Goal: Task Accomplishment & Management: Manage account settings

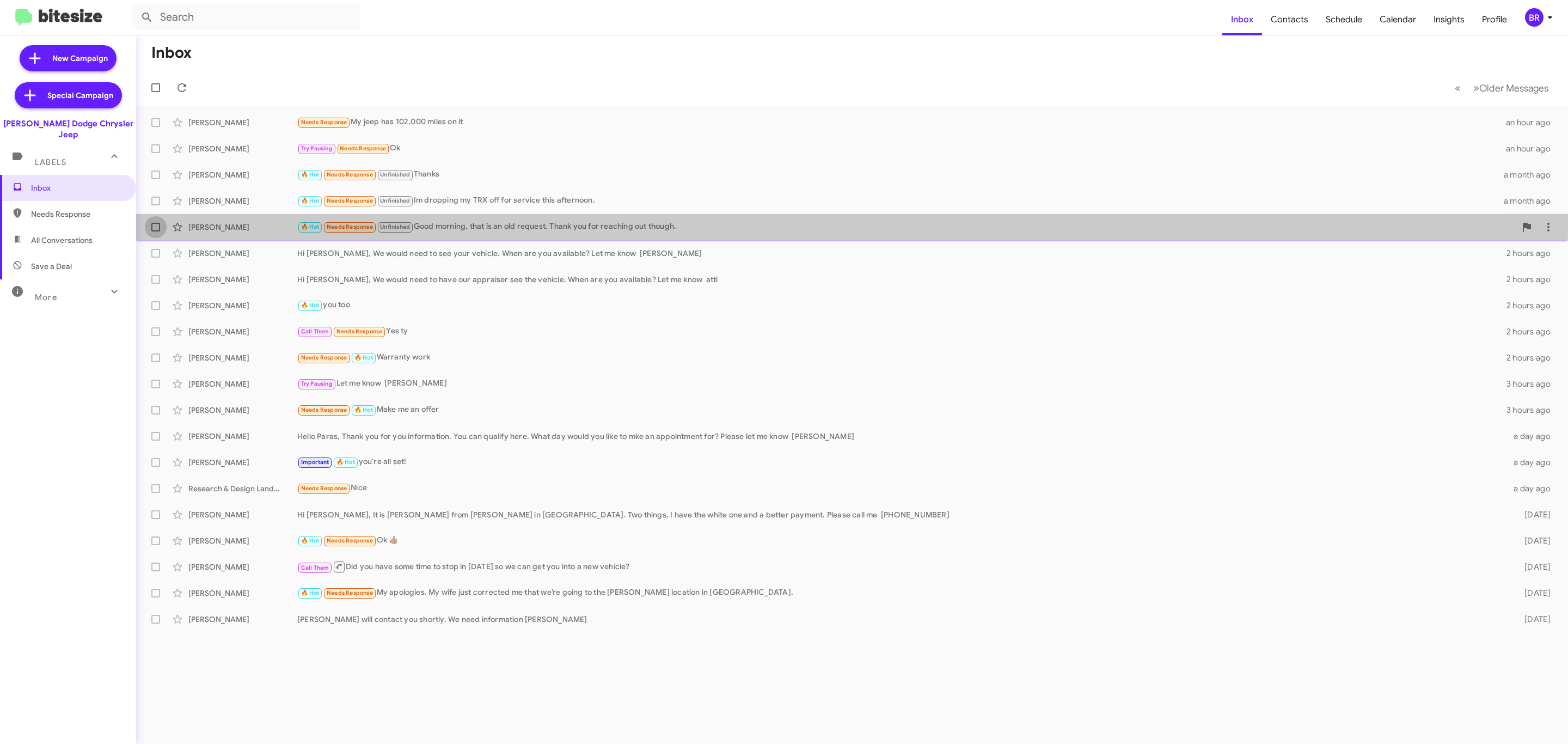
click at [156, 227] on span at bounding box center [156, 227] width 9 height 9
click at [156, 231] on input "checkbox" at bounding box center [156, 231] width 1 height 1
checkbox input "true"
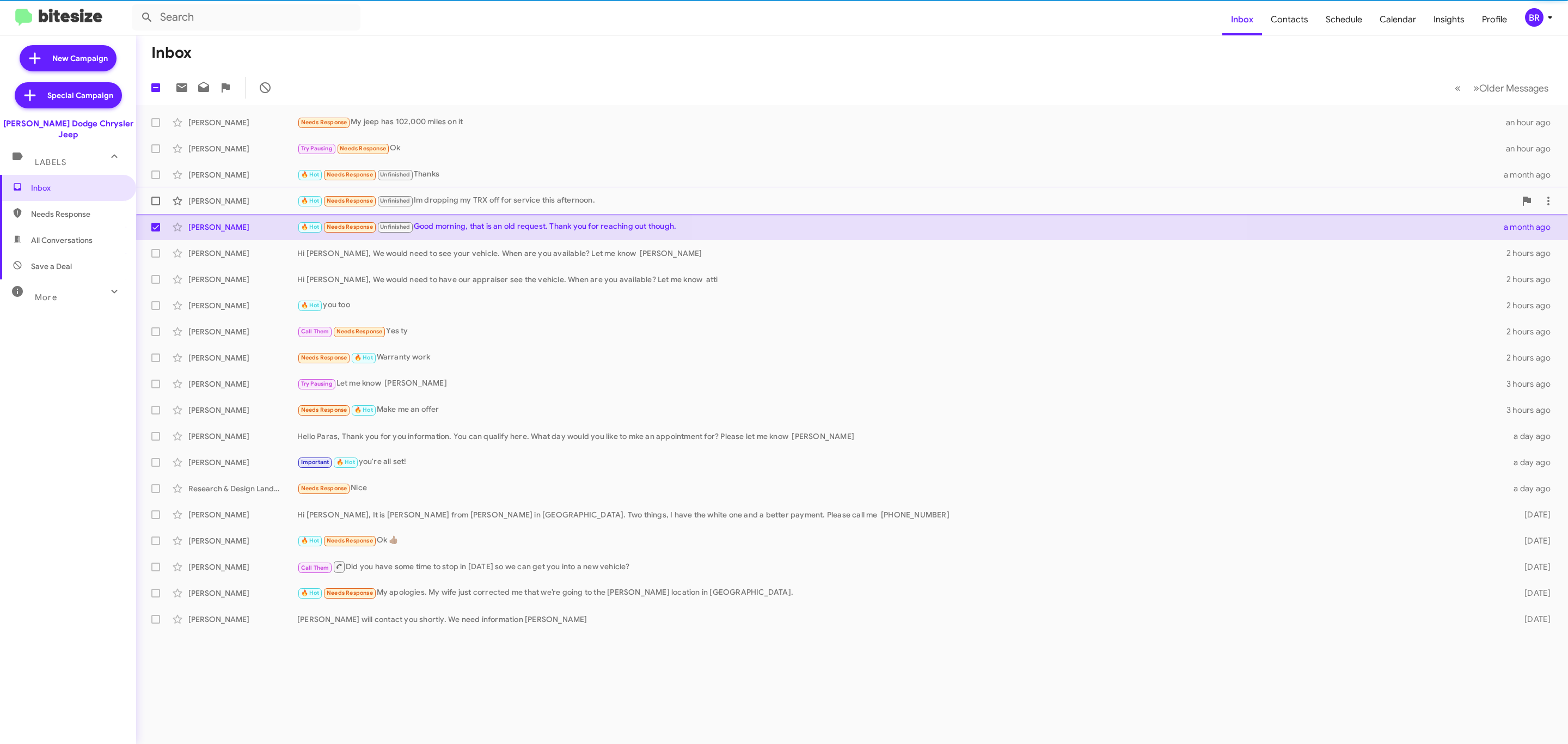
click at [154, 209] on label at bounding box center [156, 201] width 22 height 22
click at [156, 206] on input "checkbox" at bounding box center [156, 206] width 1 height 1
checkbox input "true"
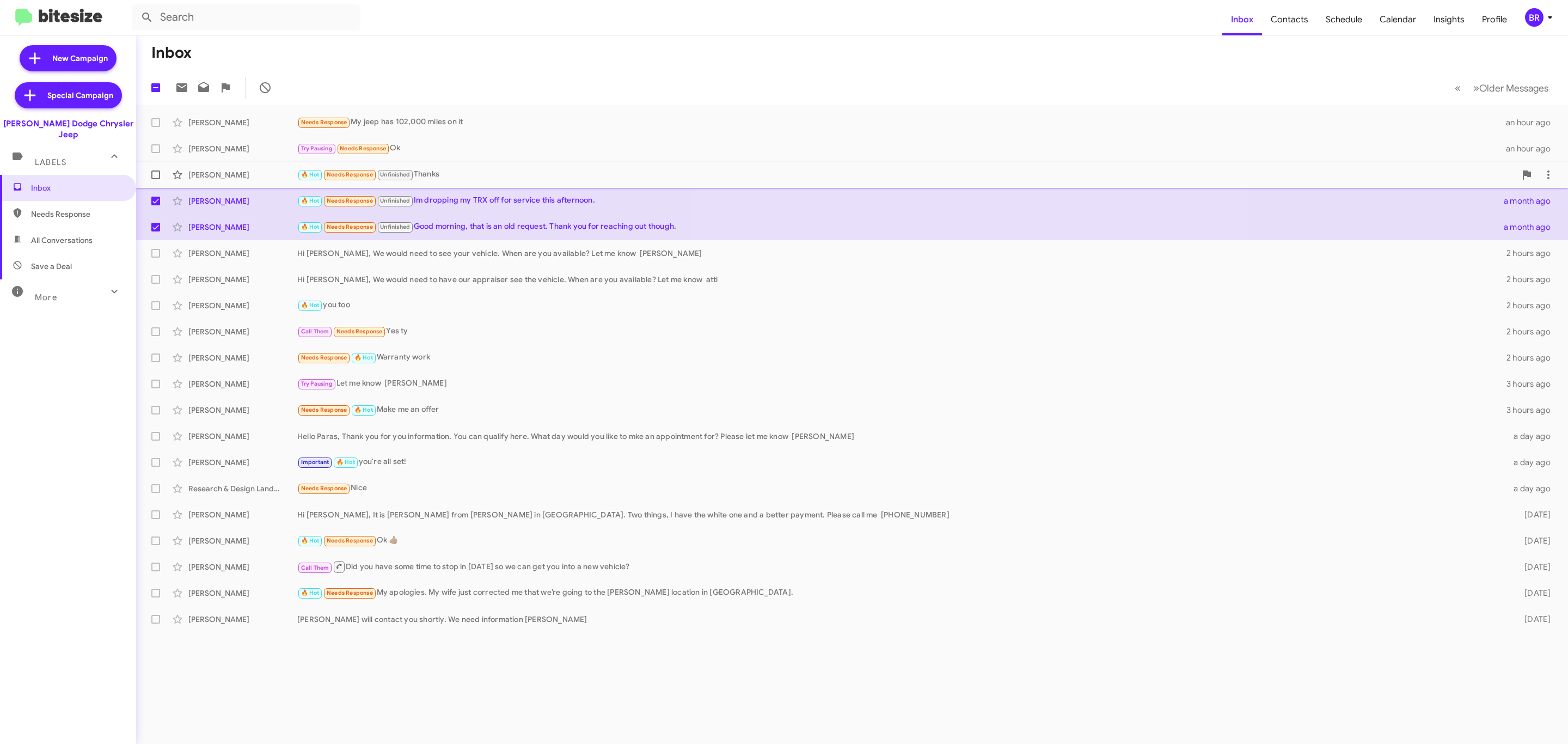
click at [157, 177] on span at bounding box center [156, 175] width 9 height 9
click at [156, 179] on input "checkbox" at bounding box center [156, 179] width 1 height 1
checkbox input "true"
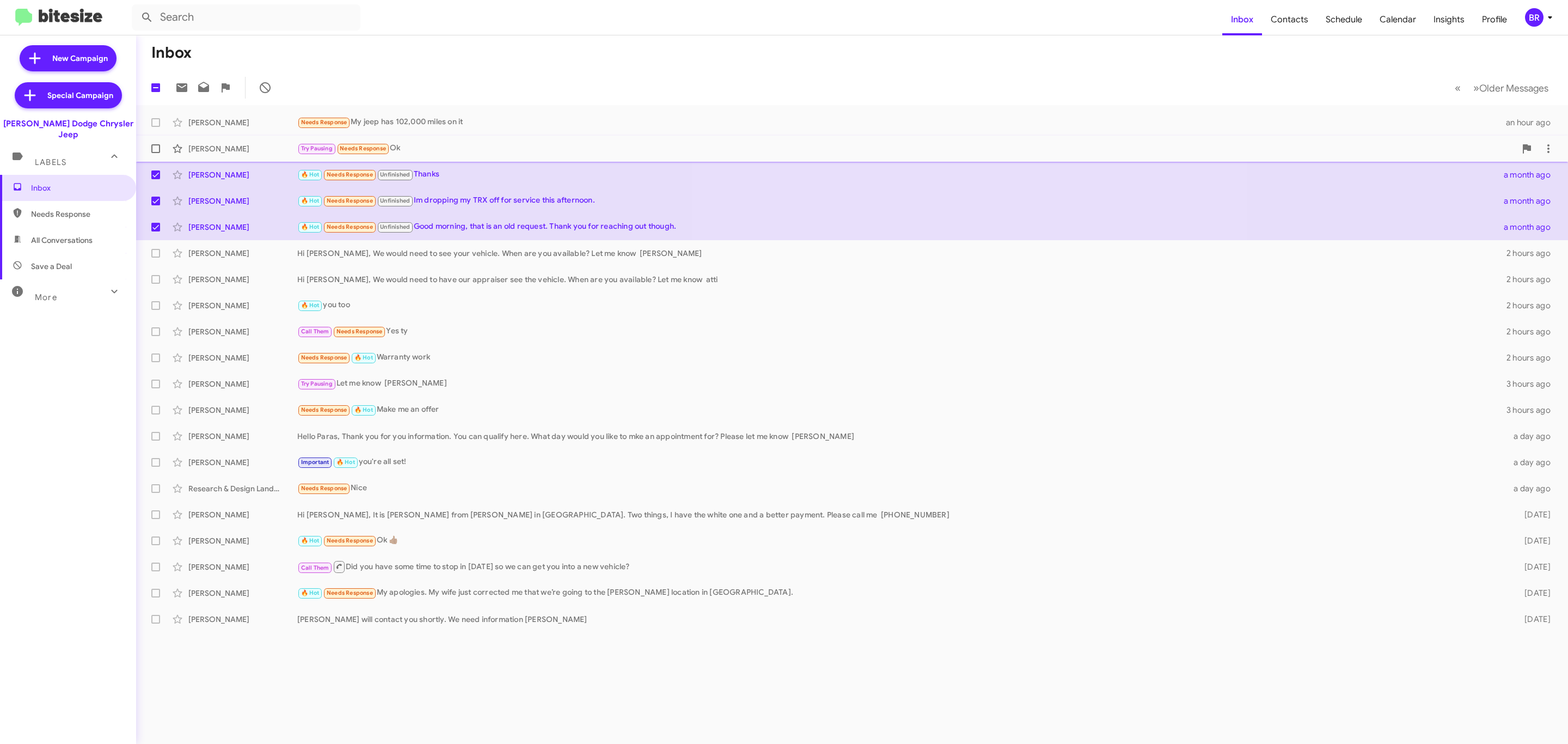
click at [156, 152] on span at bounding box center [156, 149] width 9 height 9
click at [156, 153] on input "checkbox" at bounding box center [156, 153] width 1 height 1
checkbox input "true"
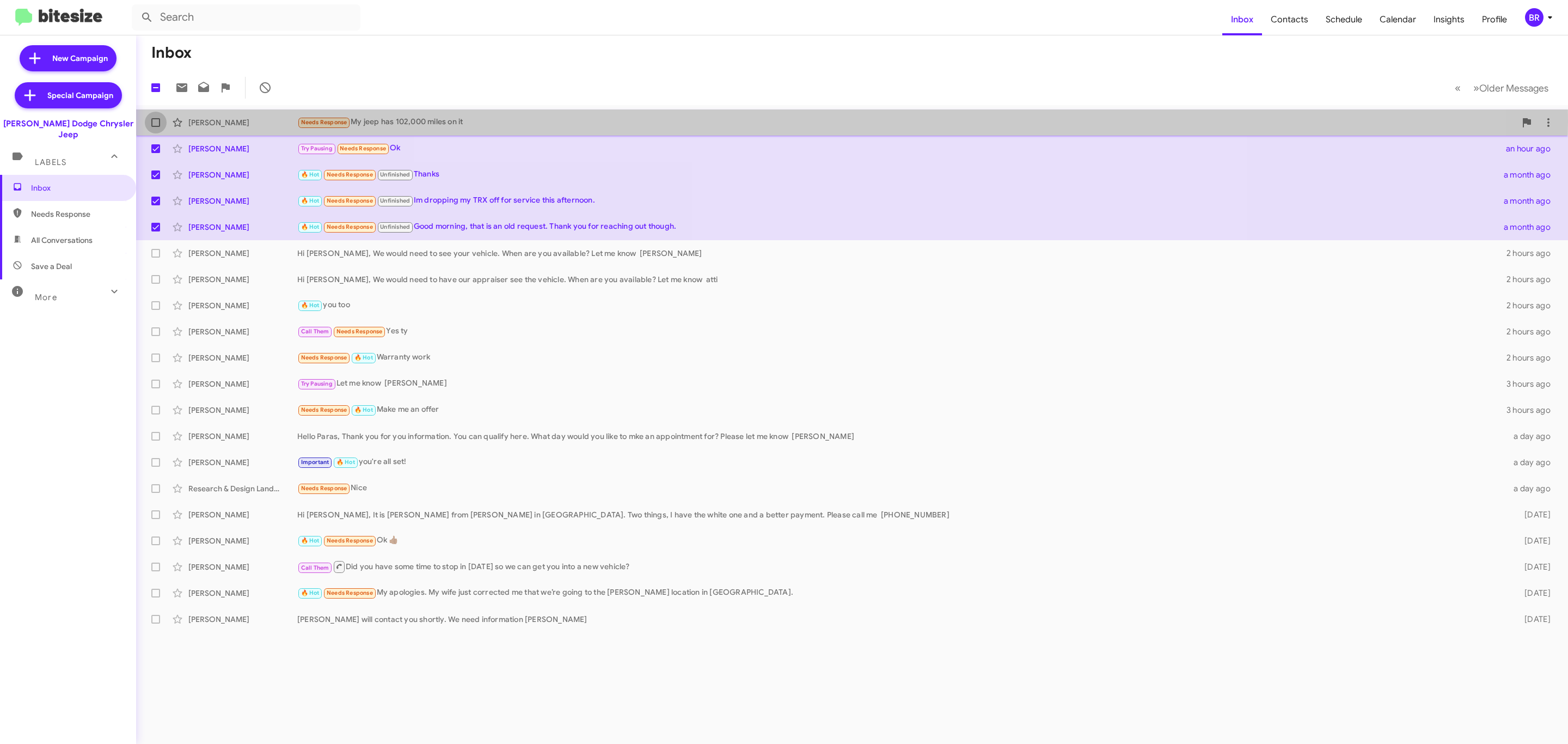
click at [154, 122] on span at bounding box center [156, 122] width 9 height 9
click at [156, 127] on input "checkbox" at bounding box center [156, 127] width 1 height 1
checkbox input "true"
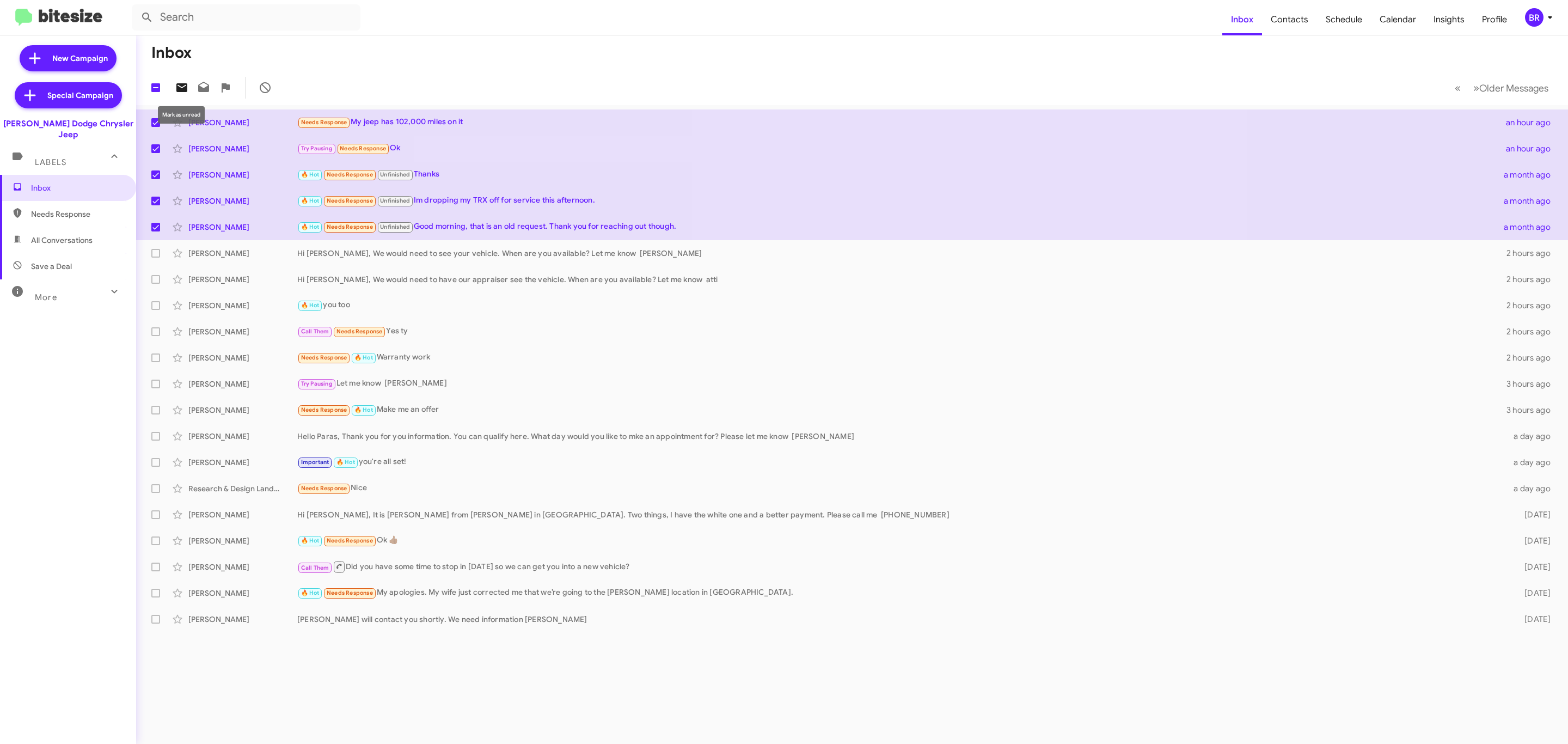
click at [177, 84] on icon at bounding box center [181, 87] width 13 height 13
click at [1533, 23] on div "BR" at bounding box center [1534, 17] width 18 height 18
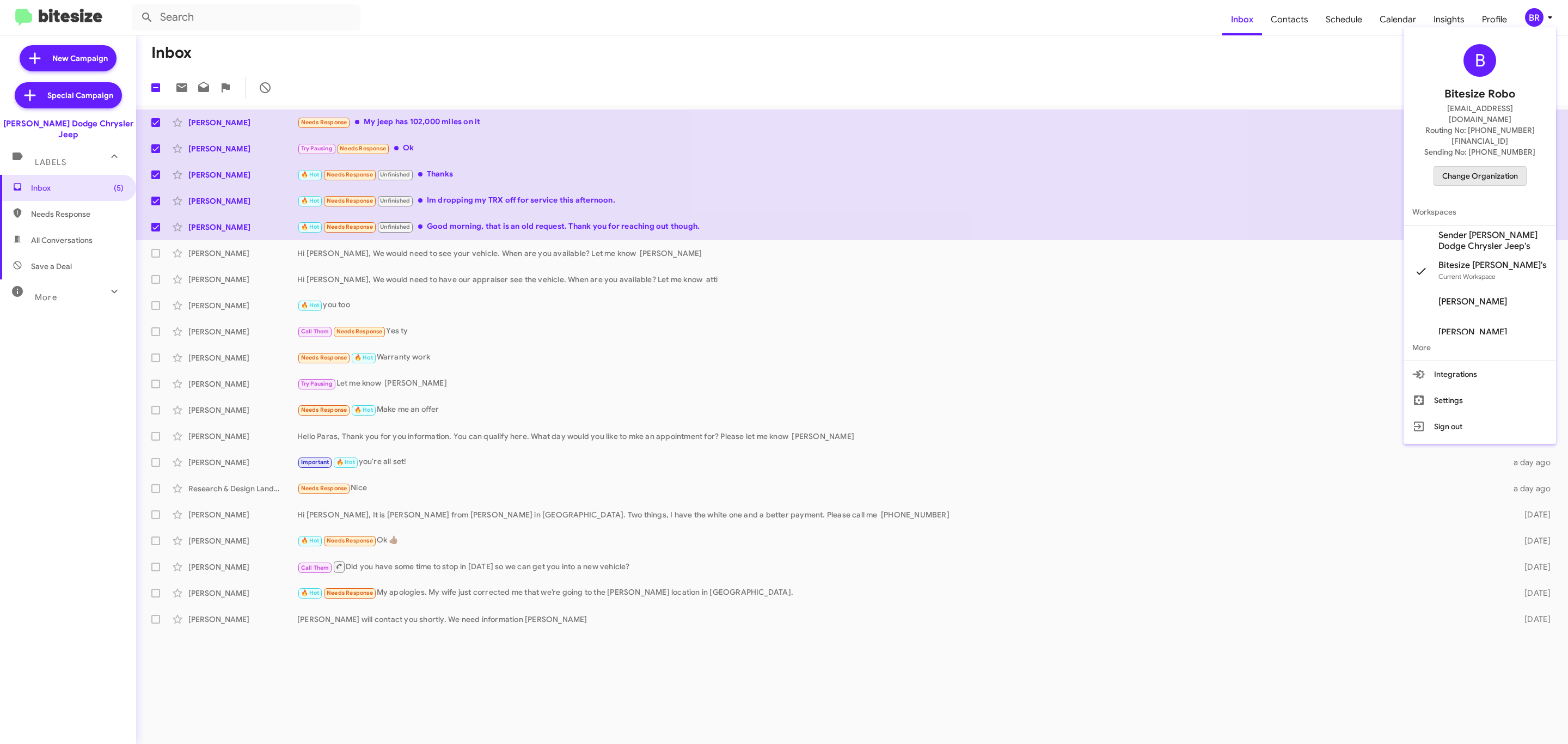
click at [1455, 167] on span "Change Organization" at bounding box center [1480, 176] width 76 height 18
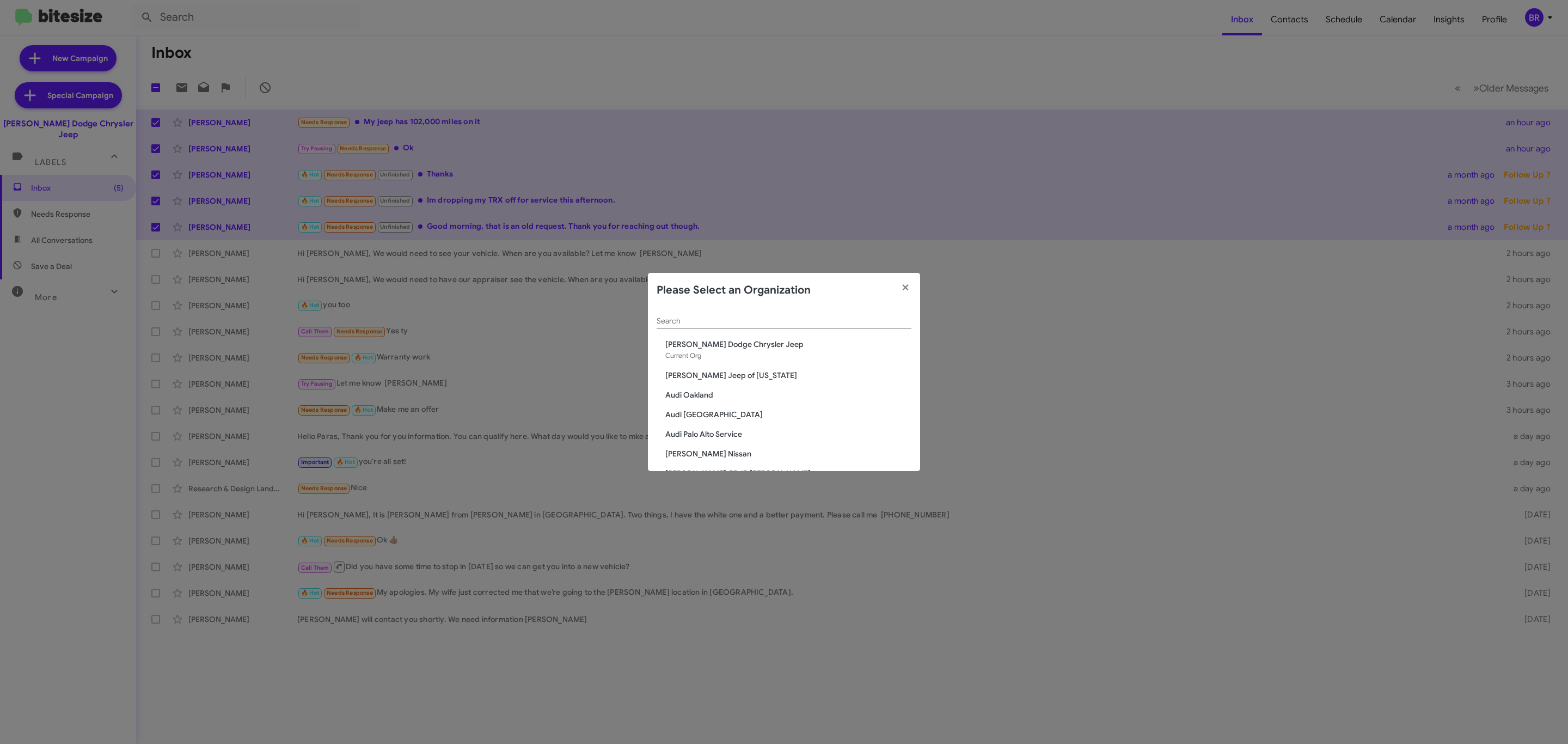
click at [732, 325] on div "Search" at bounding box center [784, 318] width 255 height 21
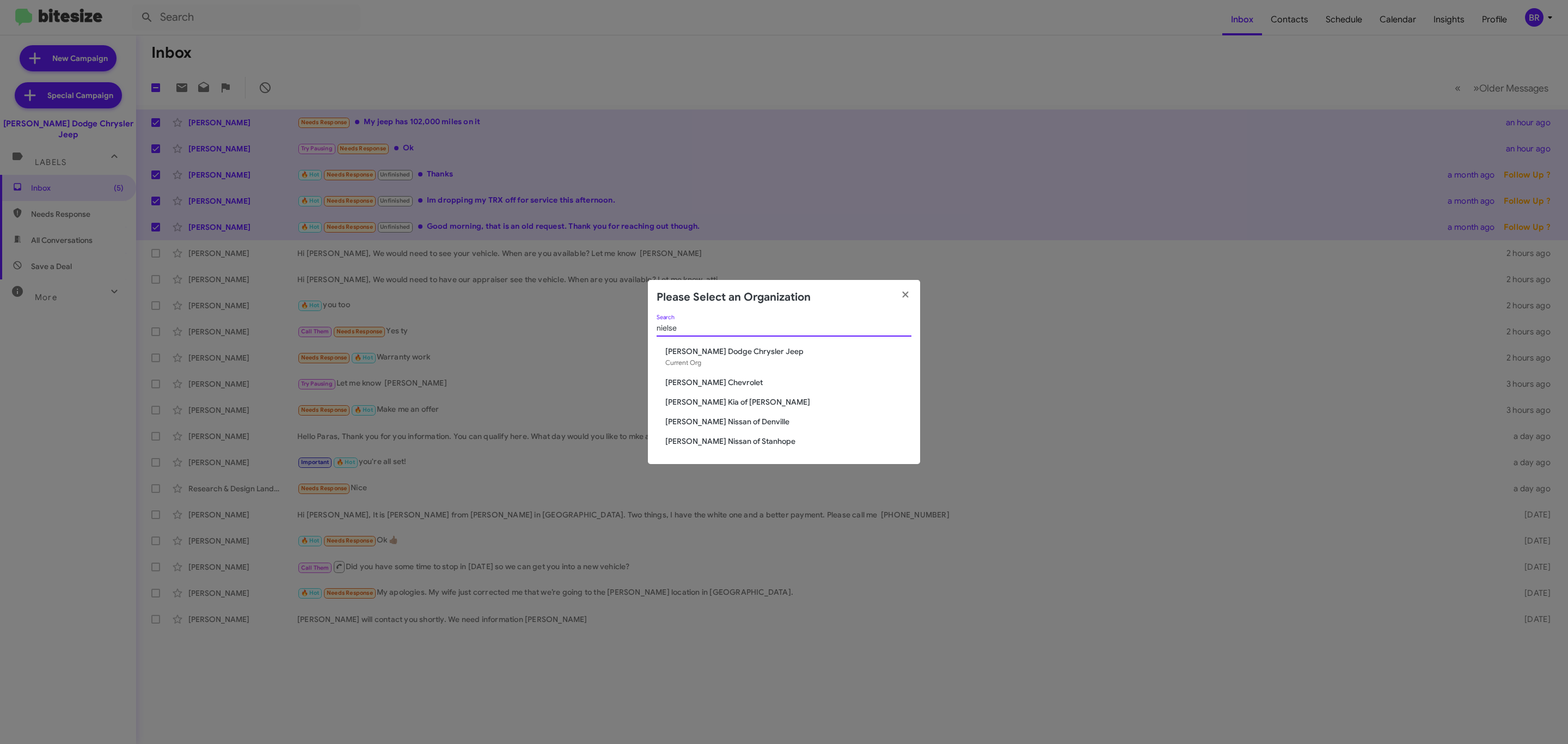
type input "nielse"
click at [716, 405] on span "Nielsen Kia of Newton" at bounding box center [788, 402] width 246 height 11
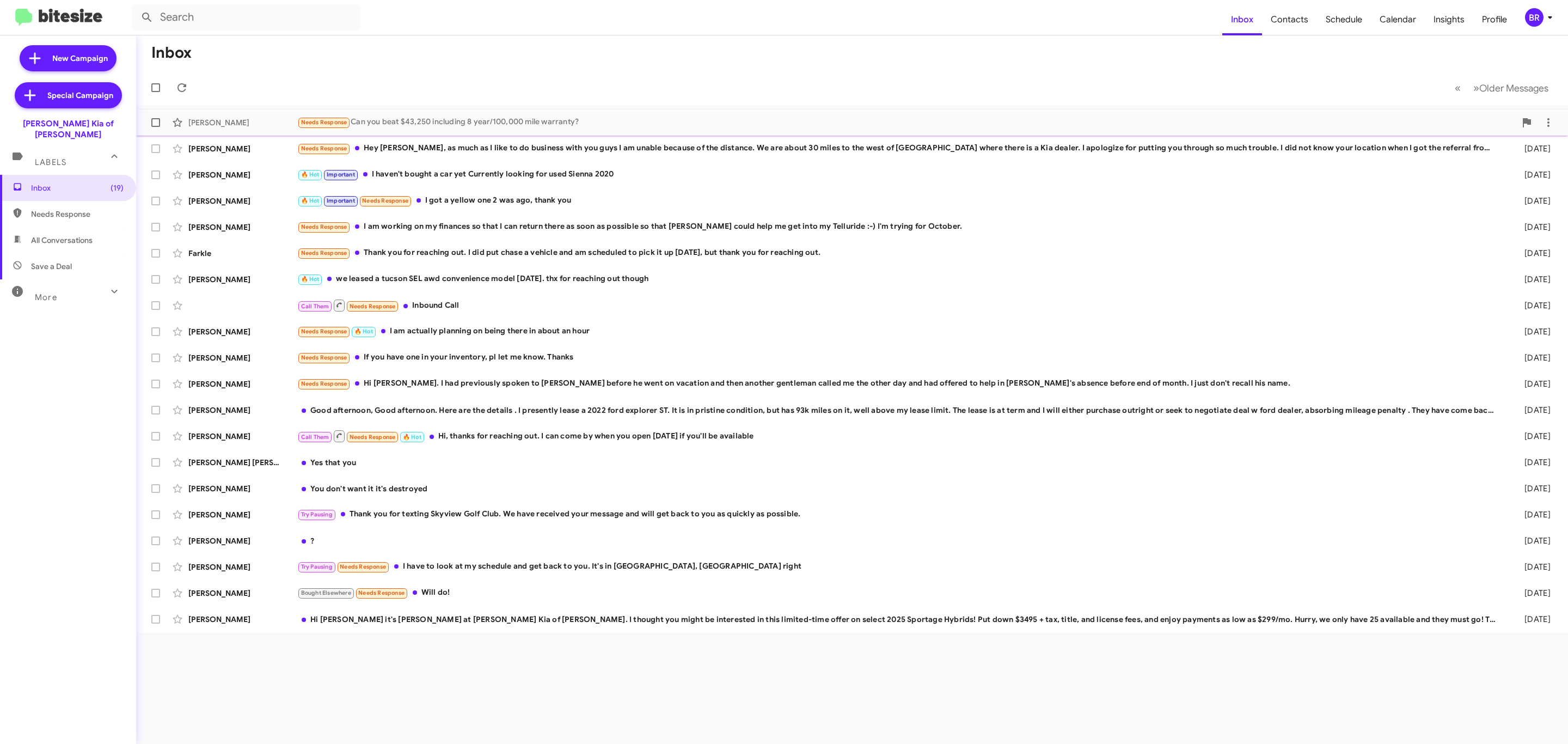
click at [160, 127] on label at bounding box center [156, 122] width 22 height 22
click at [156, 127] on input "checkbox" at bounding box center [156, 127] width 1 height 1
checkbox input "true"
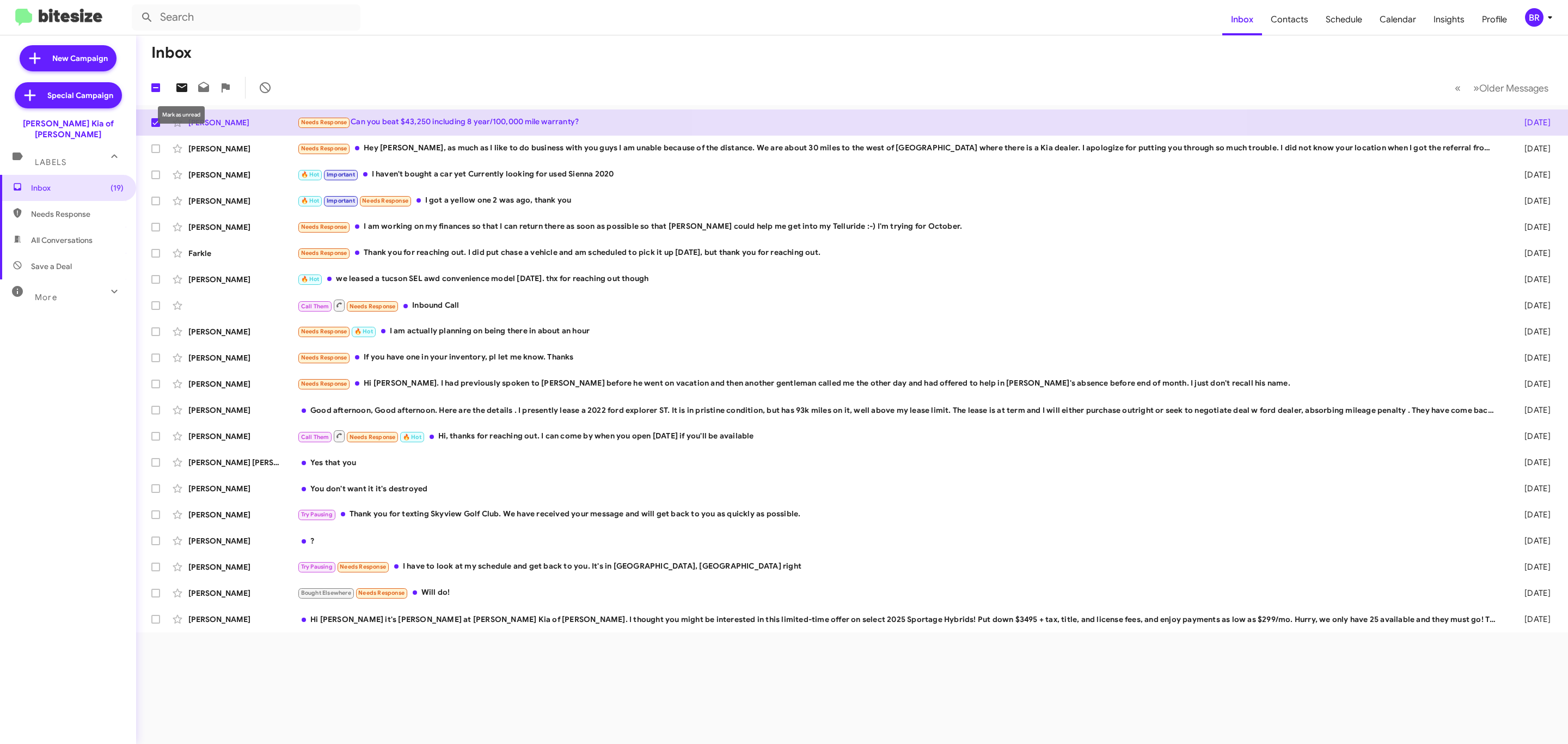
click at [178, 90] on icon at bounding box center [182, 88] width 11 height 9
click at [1526, 21] on div "BR" at bounding box center [1534, 17] width 18 height 18
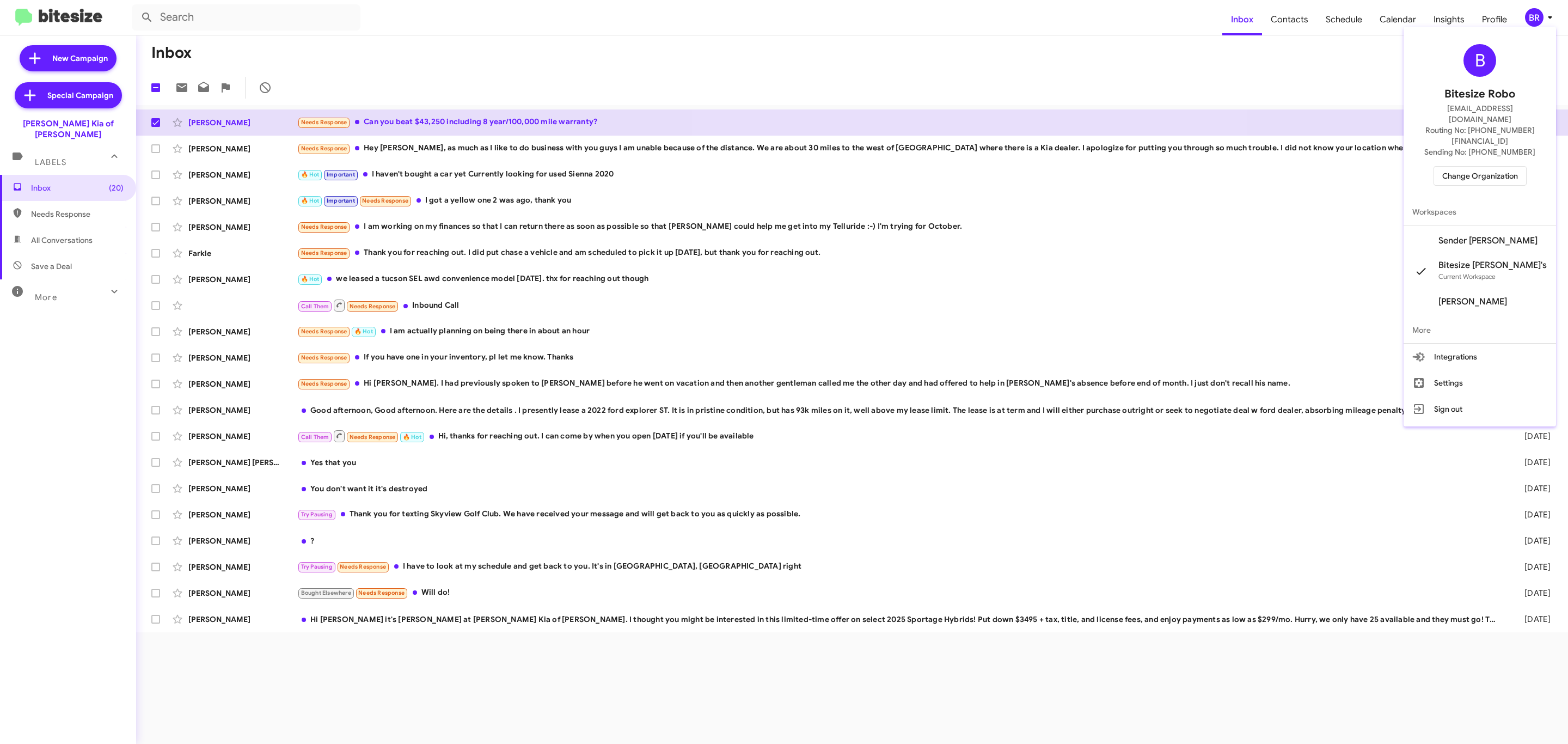
click at [1478, 167] on span "Change Organization" at bounding box center [1480, 176] width 76 height 18
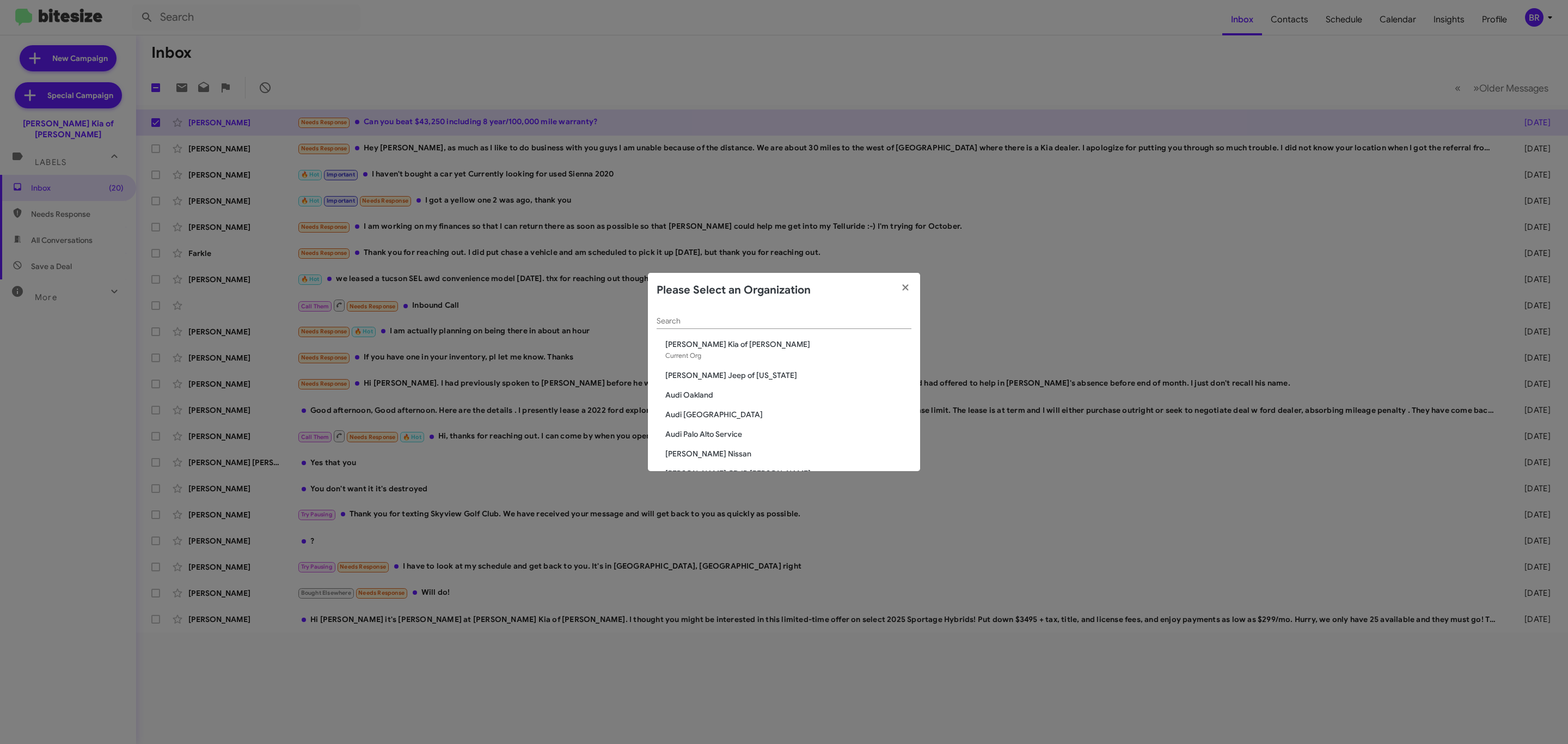
click at [824, 318] on div "Search" at bounding box center [784, 318] width 255 height 21
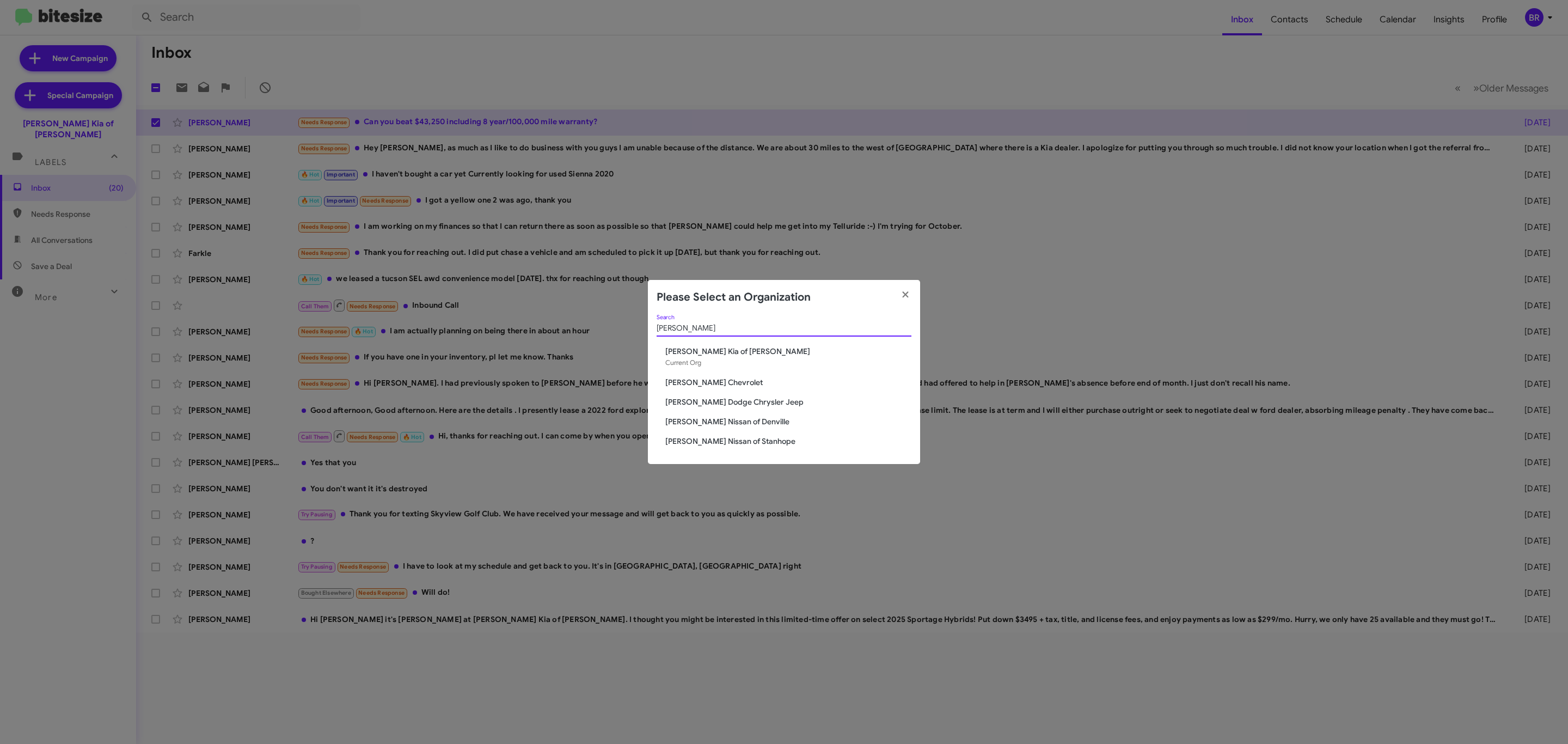
type input "nielsen"
click at [714, 419] on span "[PERSON_NAME] Nissan of Denville" at bounding box center [788, 421] width 246 height 11
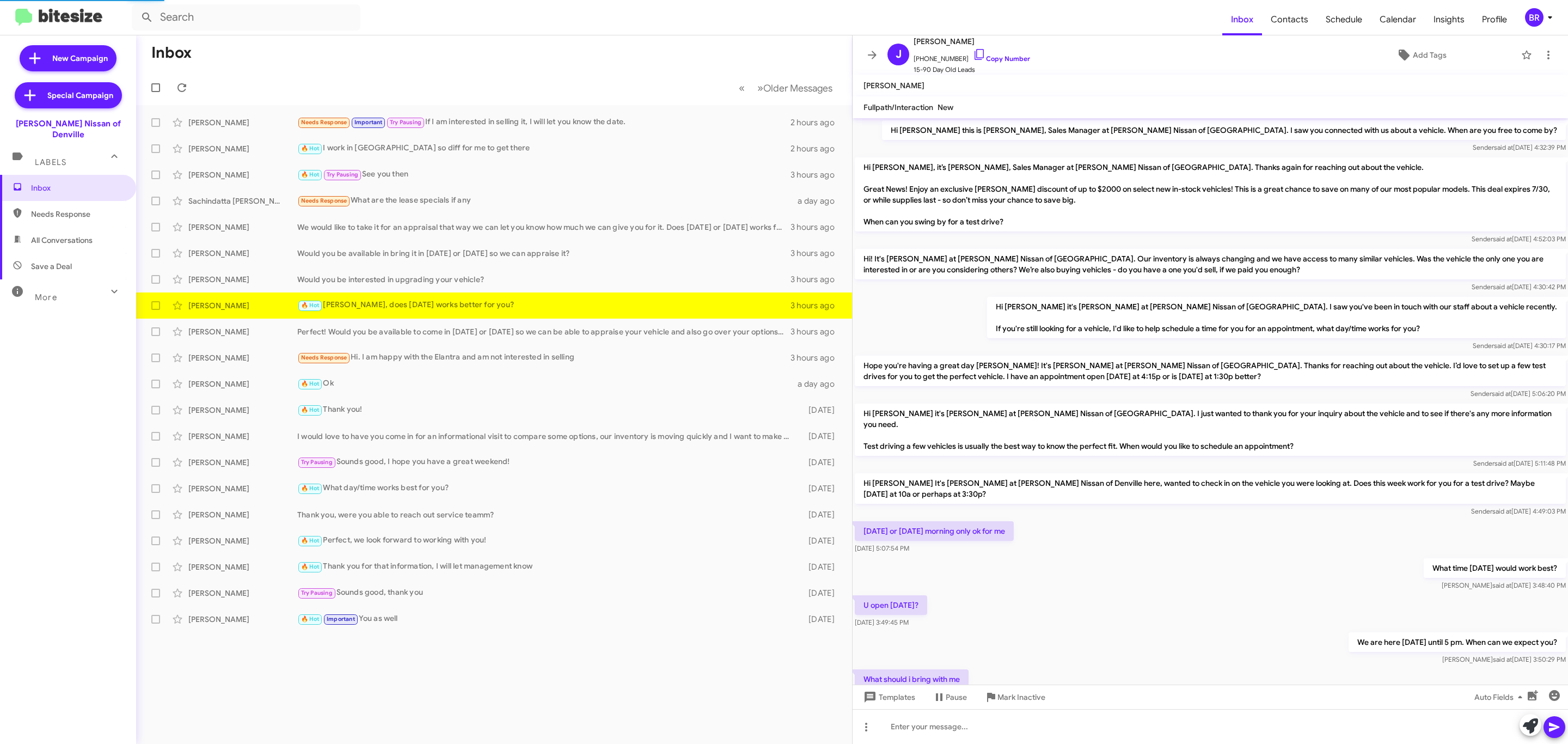
scroll to position [81, 0]
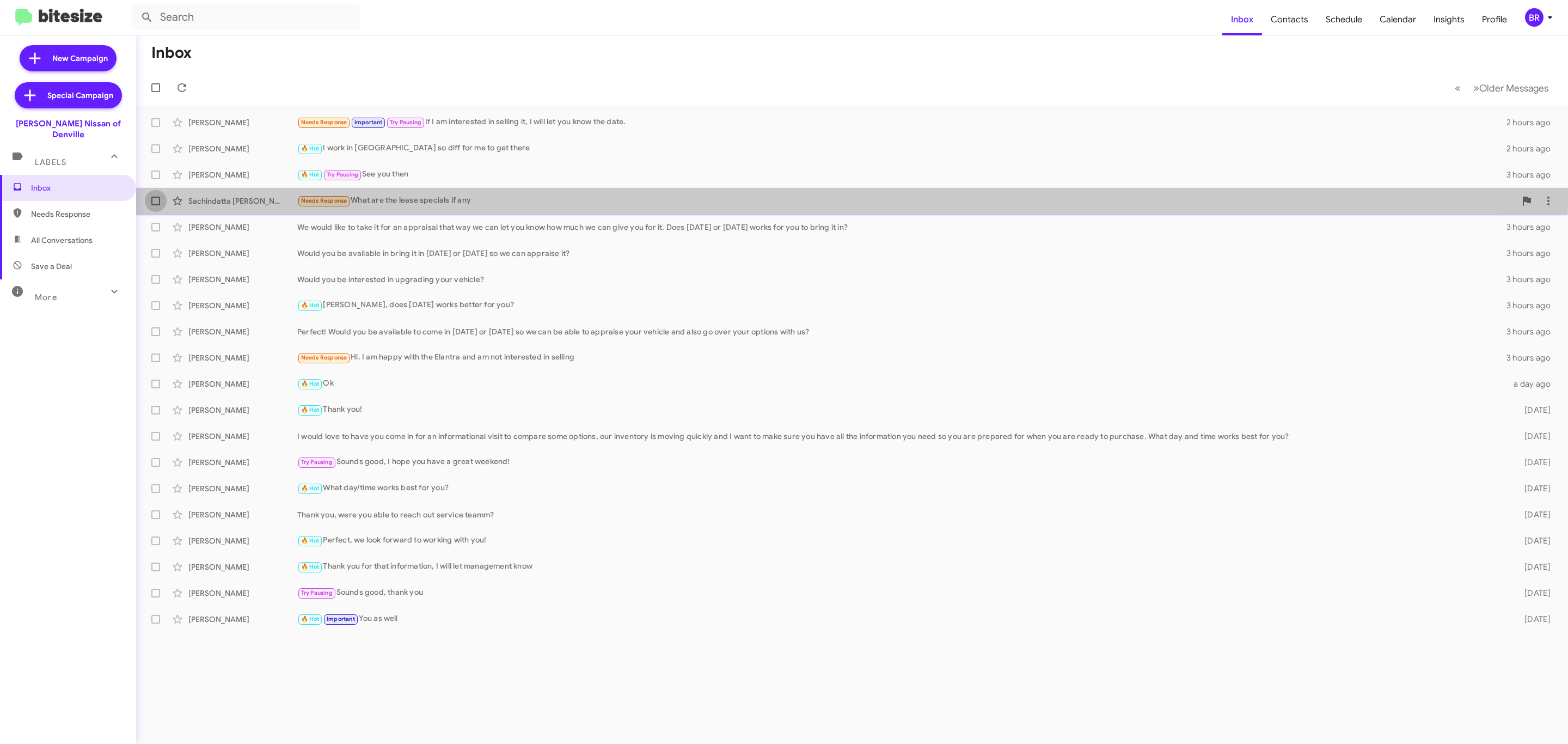
click at [150, 201] on label at bounding box center [156, 201] width 22 height 22
click at [156, 206] on input "checkbox" at bounding box center [156, 206] width 1 height 1
checkbox input "true"
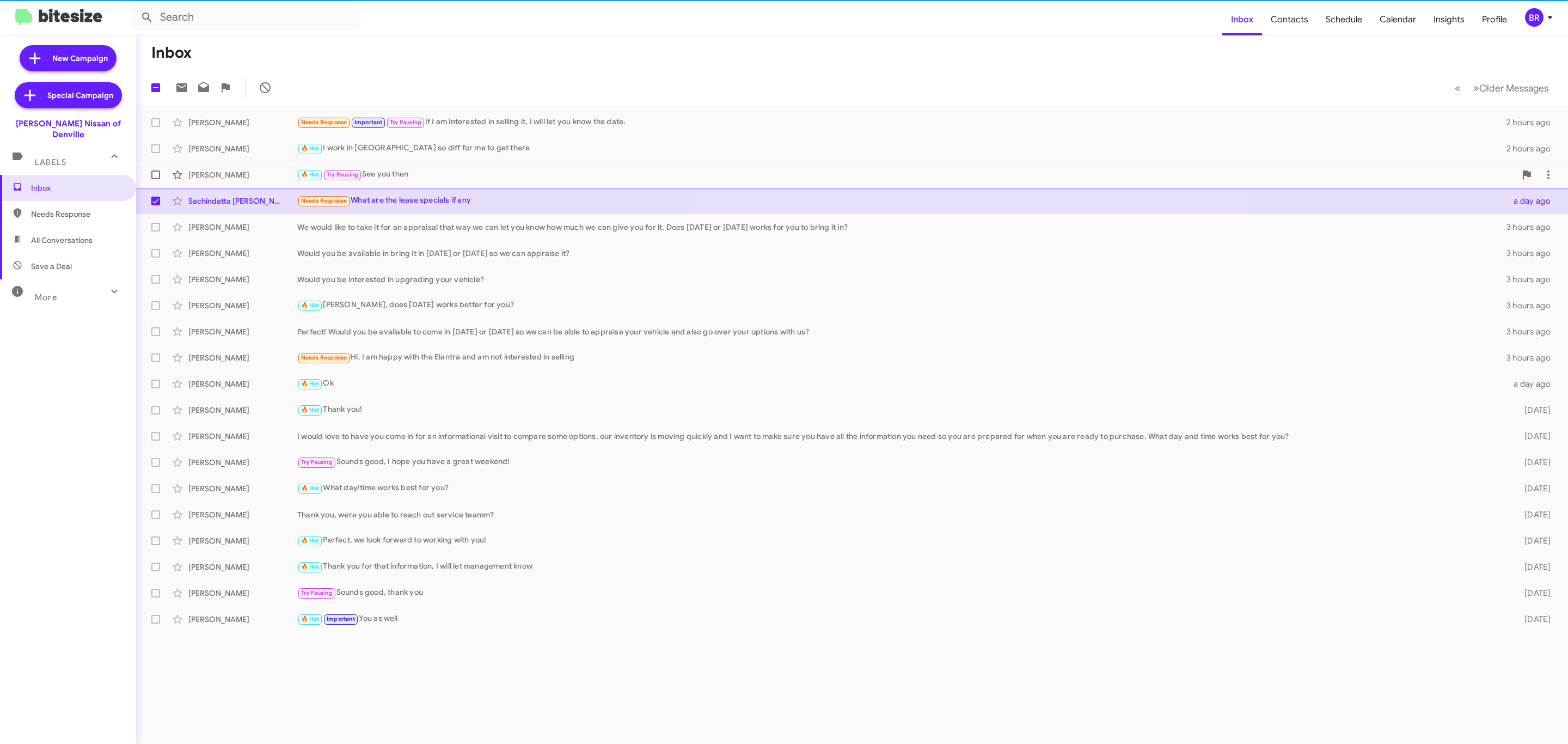
click at [156, 167] on label at bounding box center [156, 174] width 22 height 22
click at [156, 179] on input "checkbox" at bounding box center [156, 179] width 1 height 1
checkbox input "true"
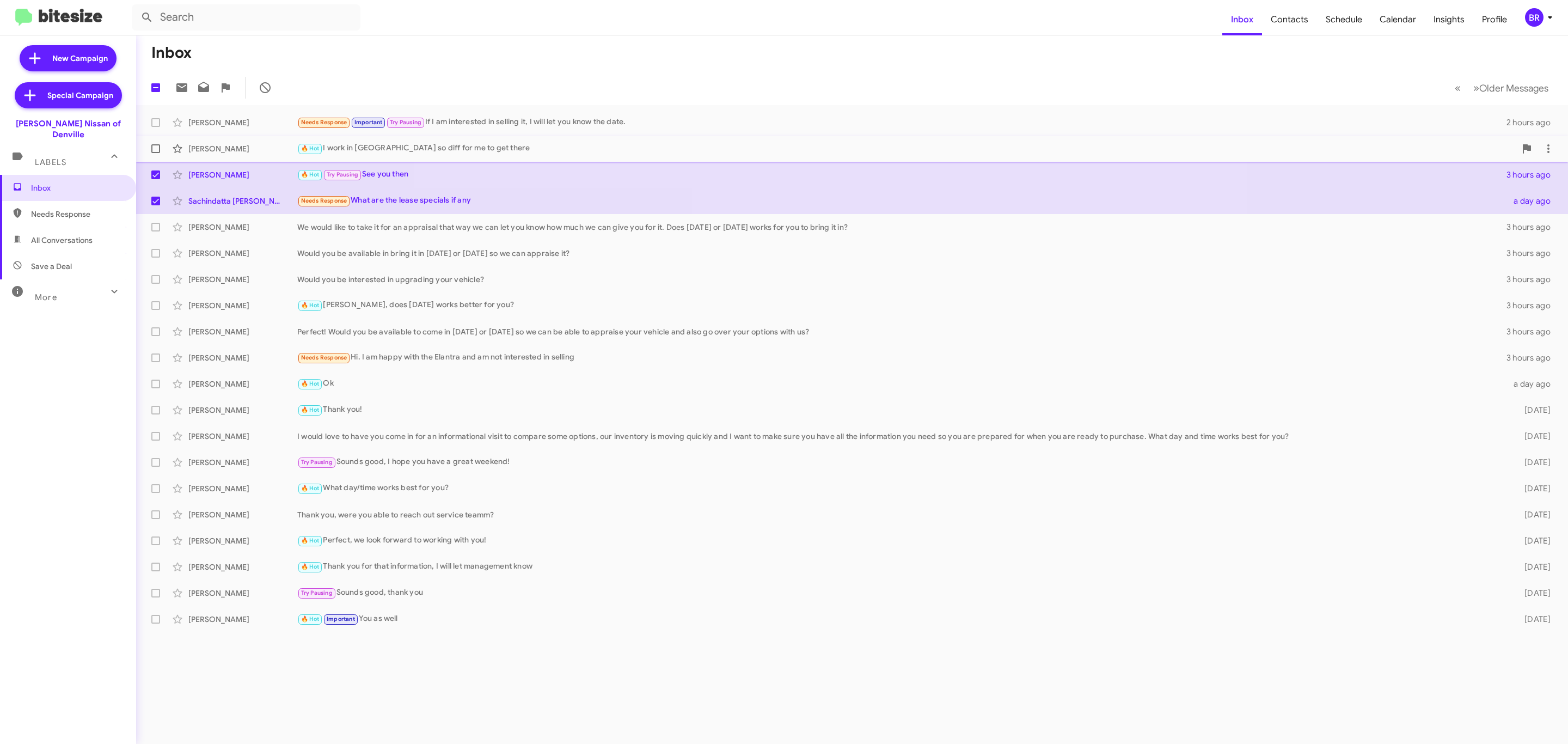
click at [154, 154] on label at bounding box center [156, 149] width 22 height 22
click at [156, 154] on input "checkbox" at bounding box center [156, 153] width 1 height 1
checkbox input "true"
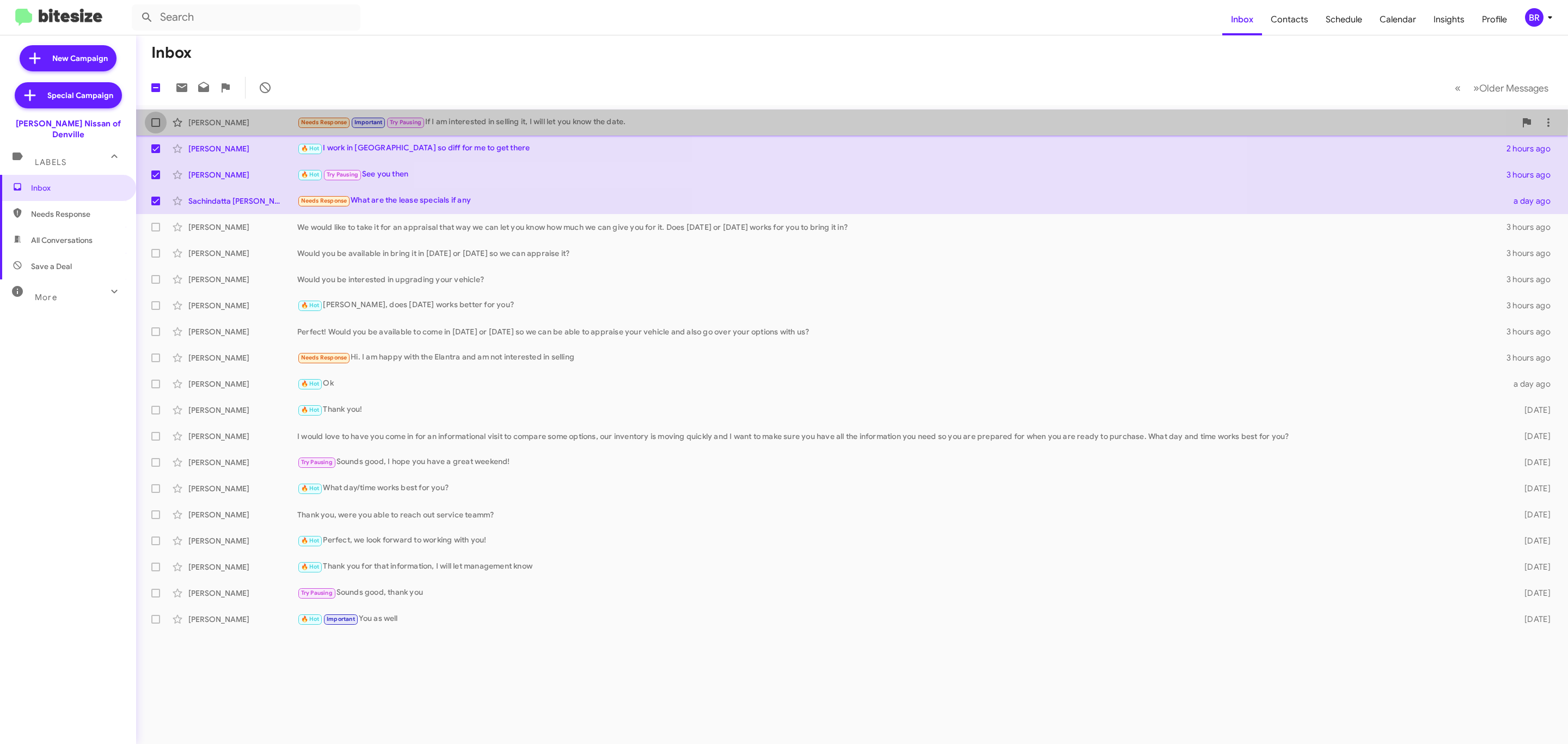
click at [154, 123] on span at bounding box center [156, 122] width 9 height 9
click at [156, 127] on input "checkbox" at bounding box center [156, 127] width 1 height 1
checkbox input "true"
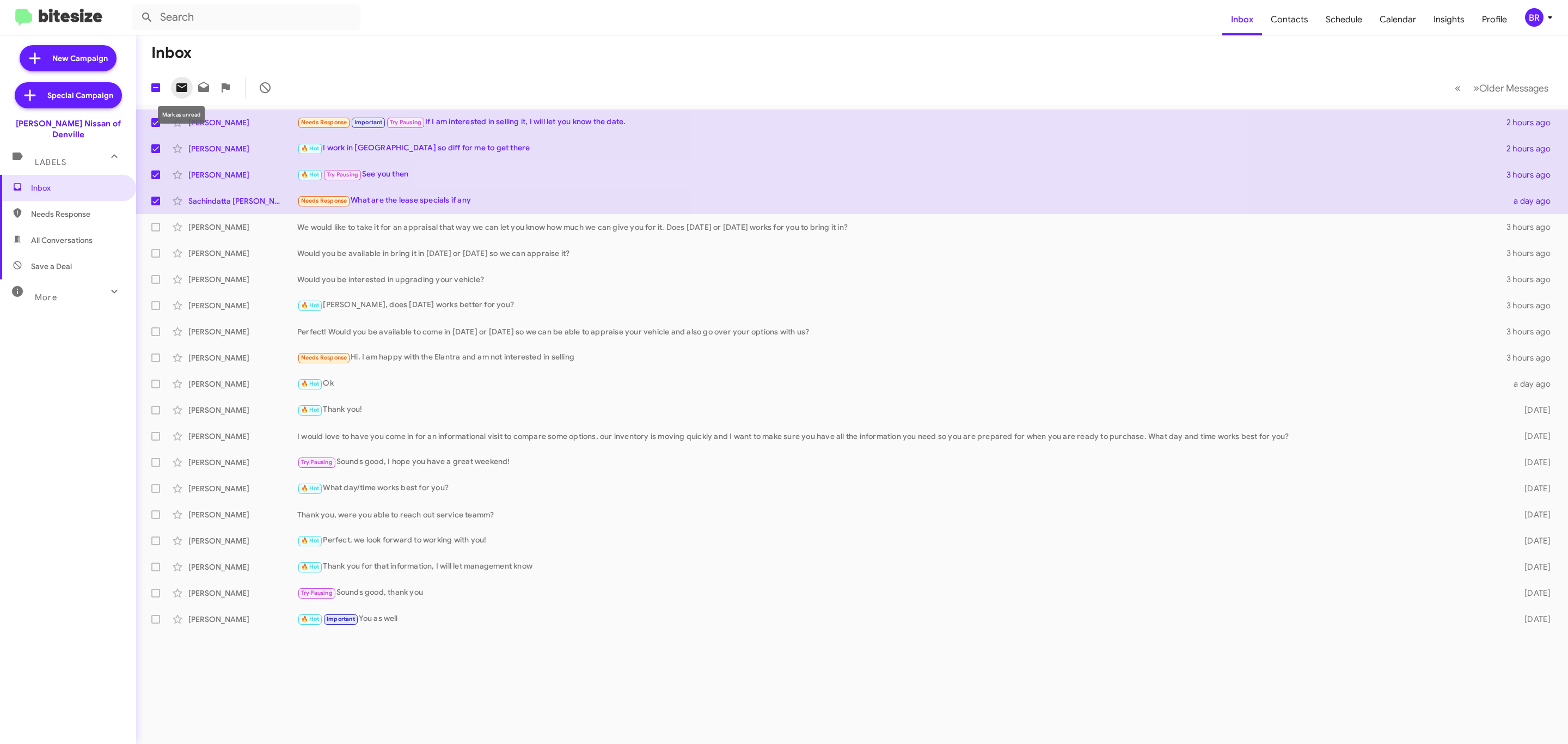
click at [182, 88] on icon at bounding box center [181, 87] width 13 height 13
click at [1531, 20] on div "BR" at bounding box center [1534, 17] width 18 height 18
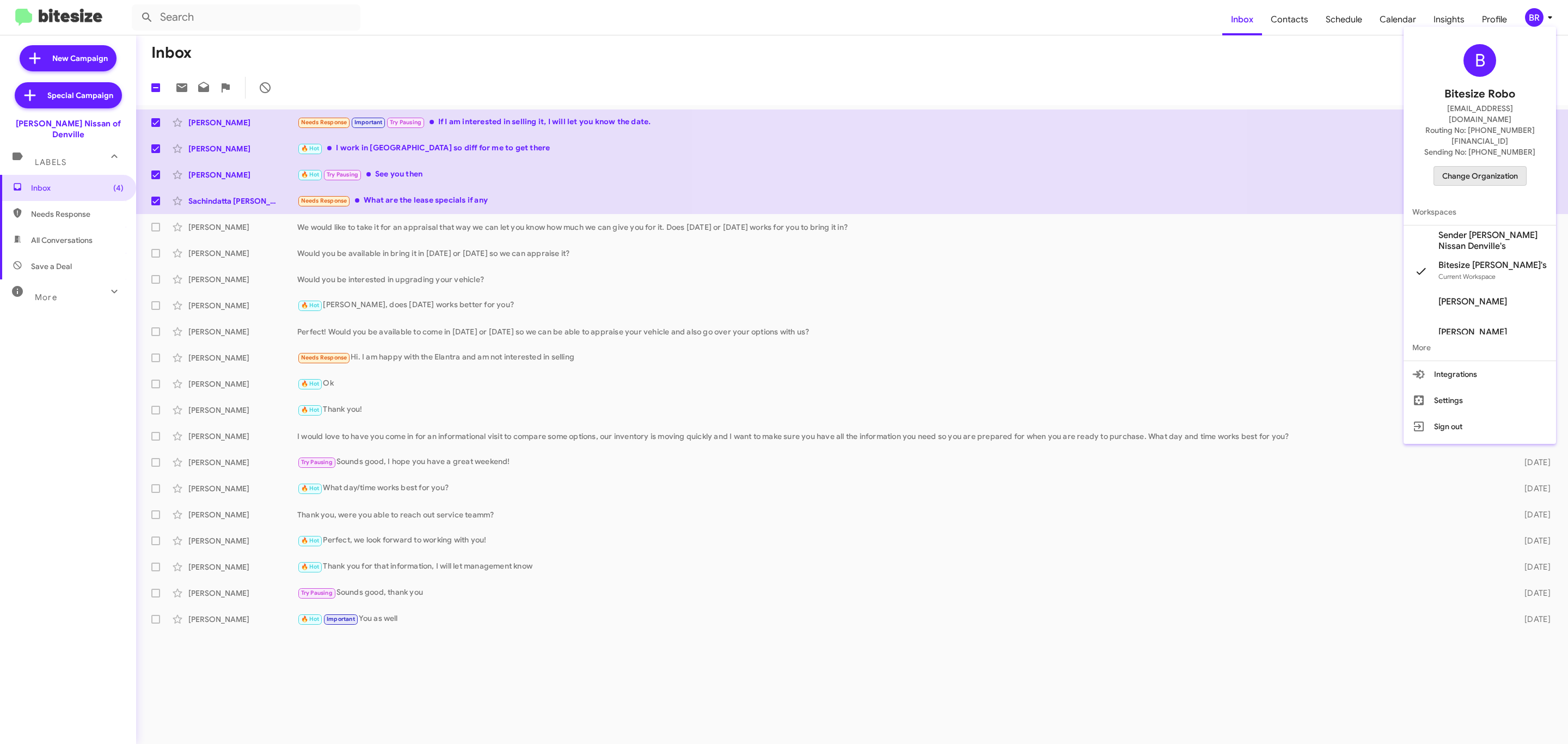
click at [1484, 167] on span "Change Organization" at bounding box center [1480, 176] width 76 height 18
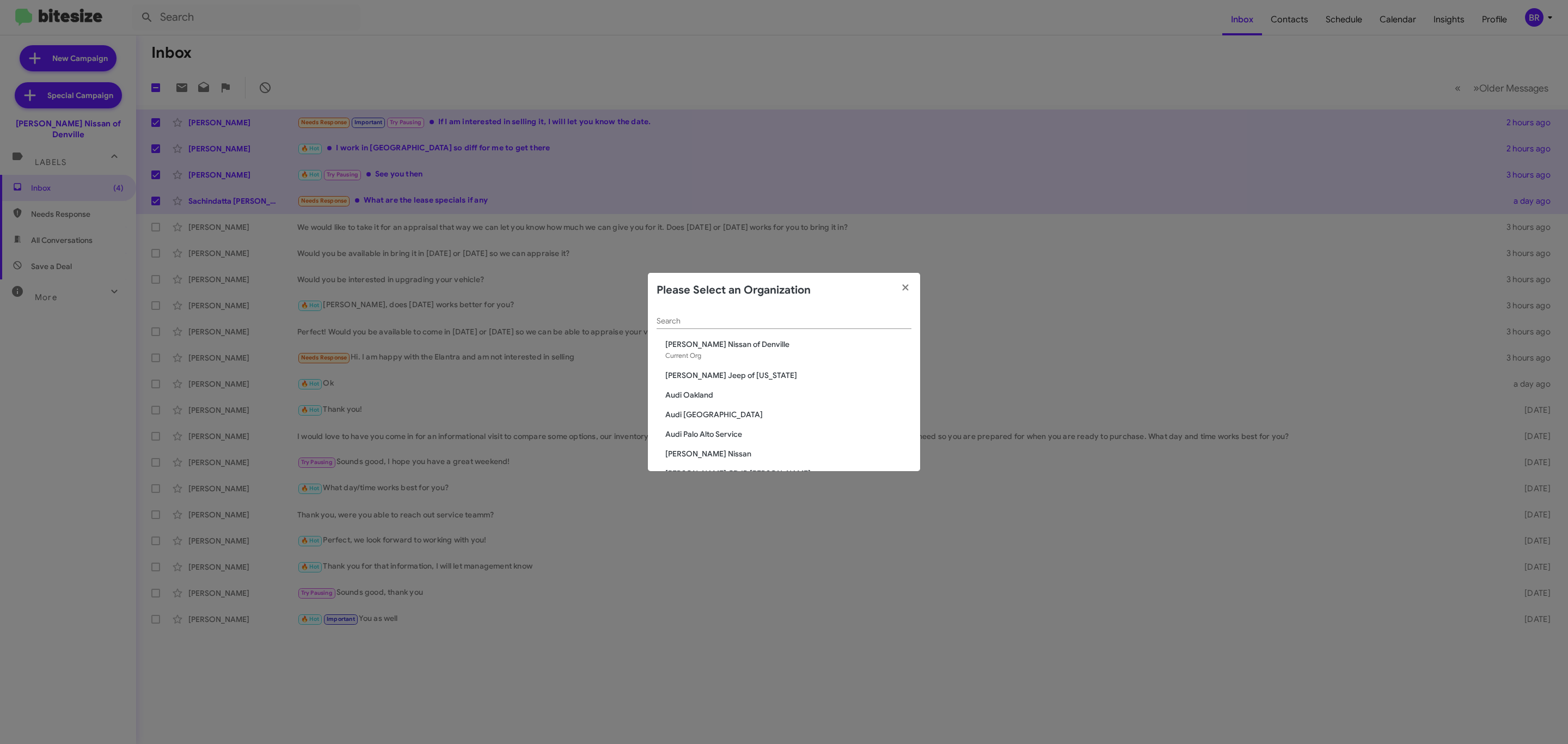
click at [751, 317] on input "Search" at bounding box center [784, 322] width 255 height 9
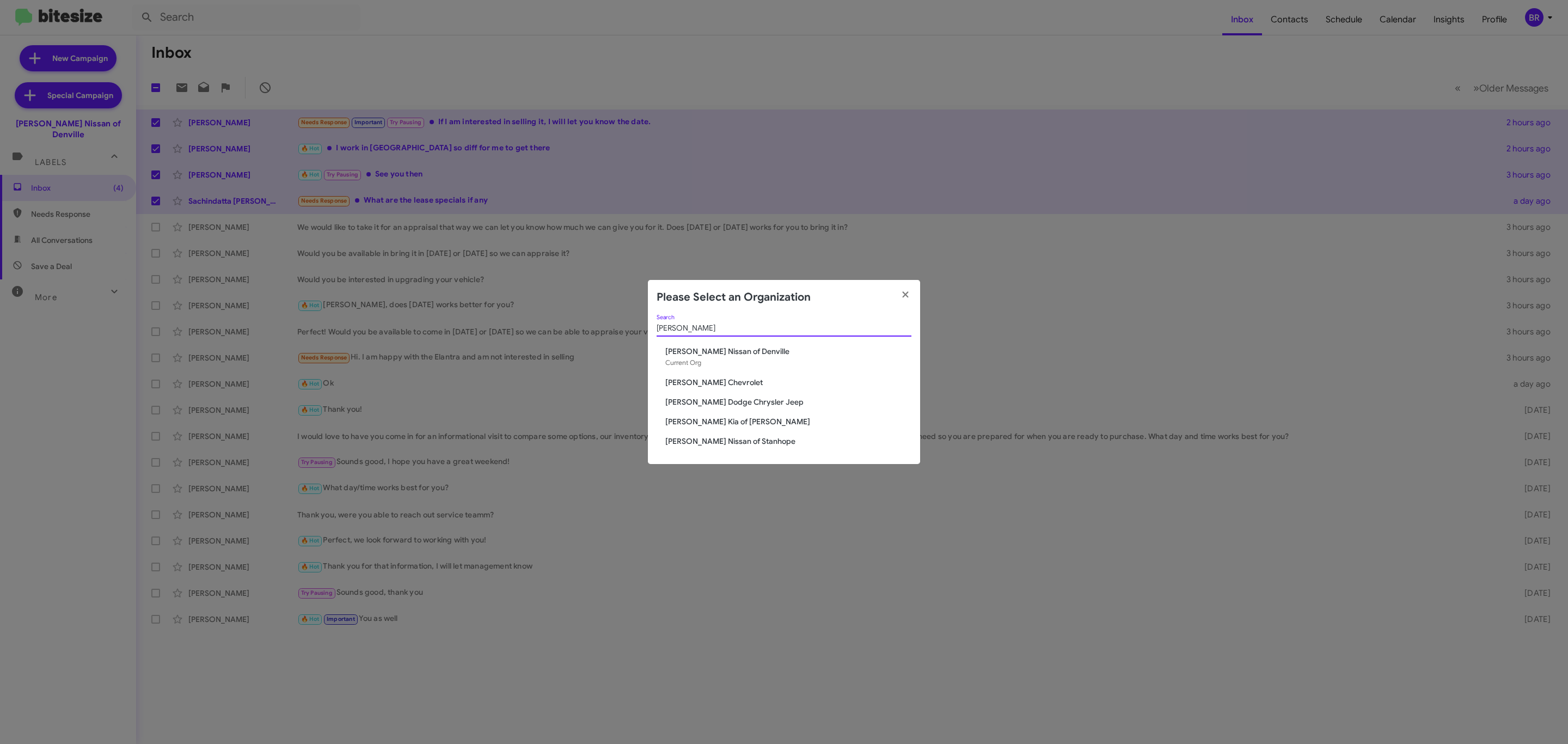
type input "nielsen"
click at [738, 441] on span "Nielsen Nissan of Stanhope" at bounding box center [788, 441] width 246 height 11
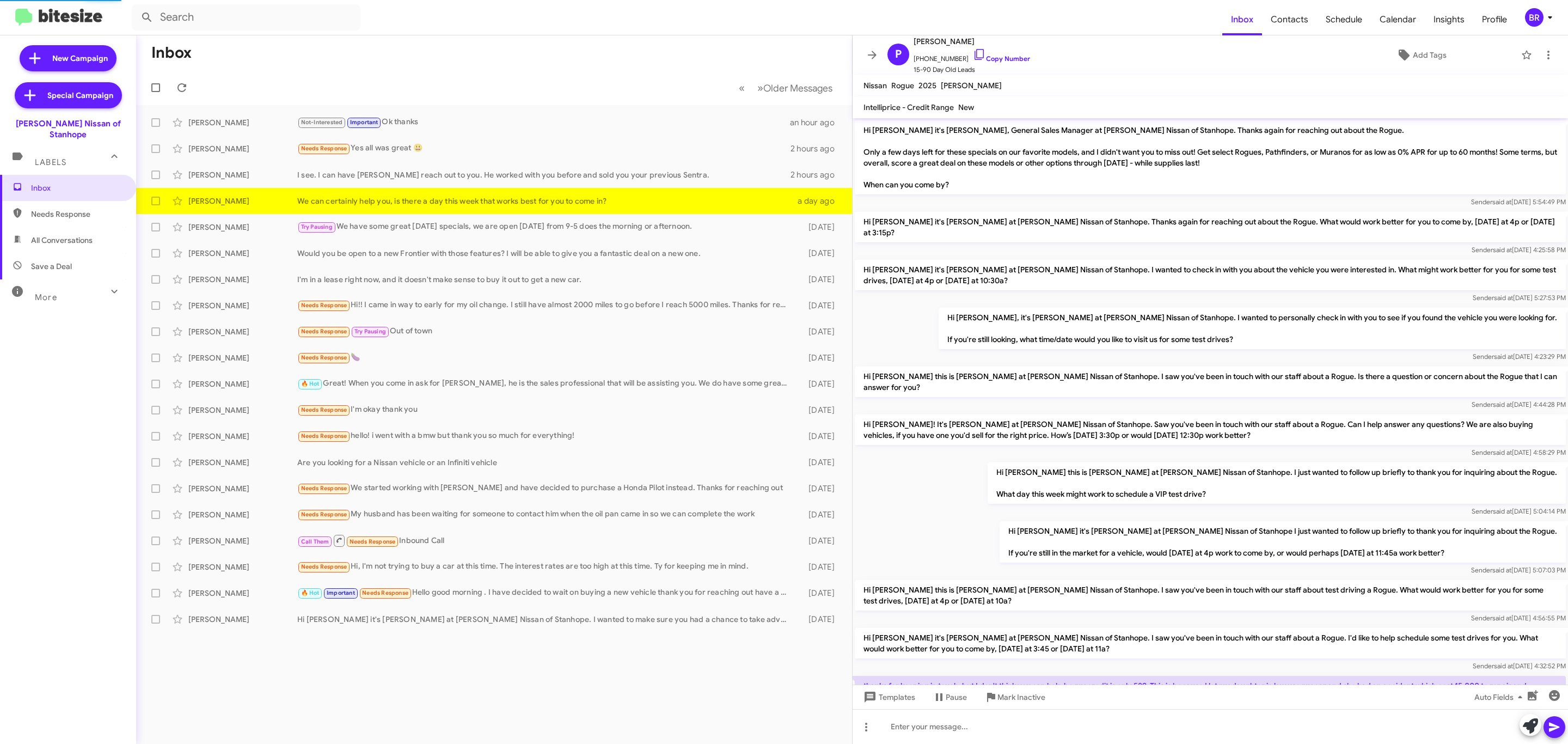
scroll to position [84, 0]
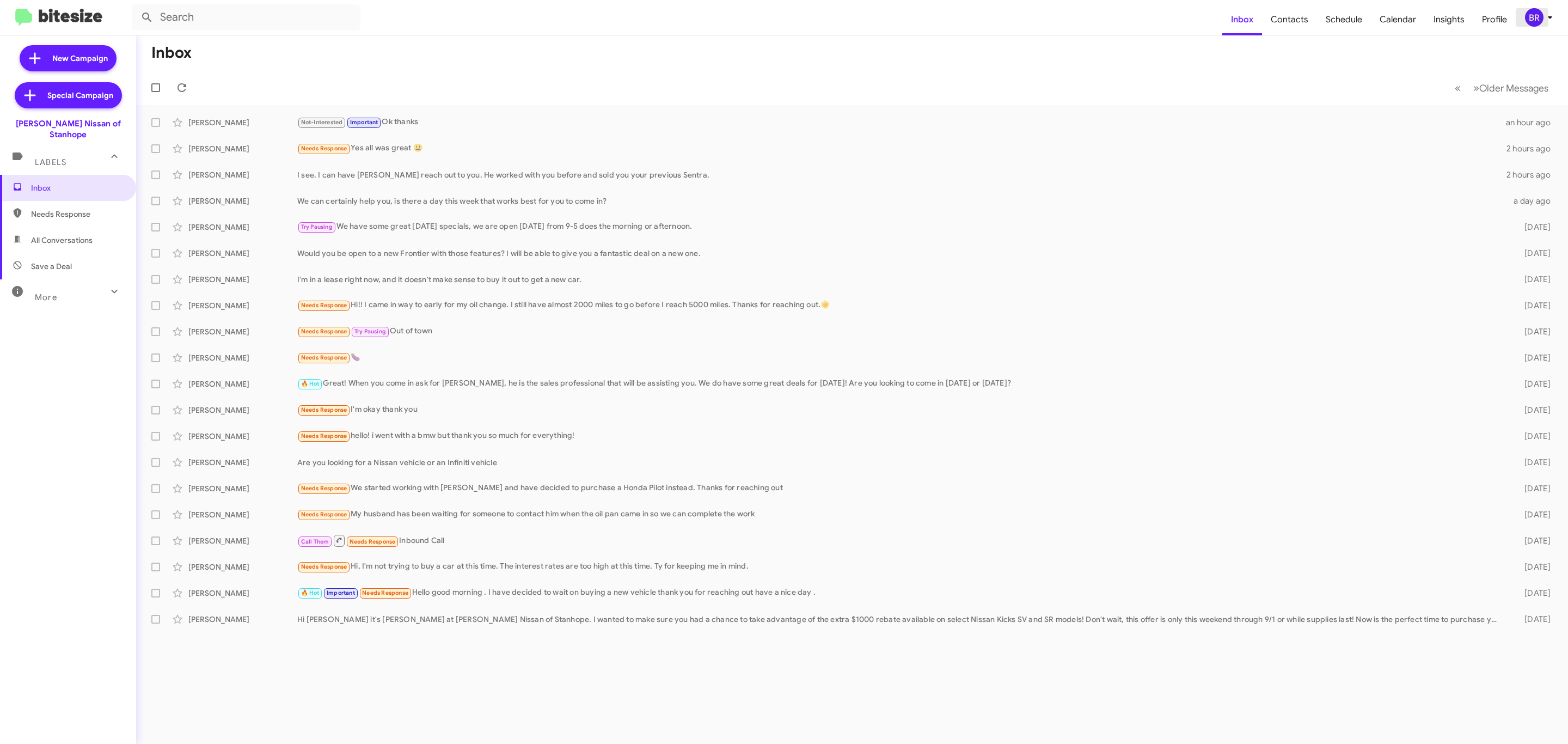
click at [1533, 12] on div "BR" at bounding box center [1534, 17] width 18 height 18
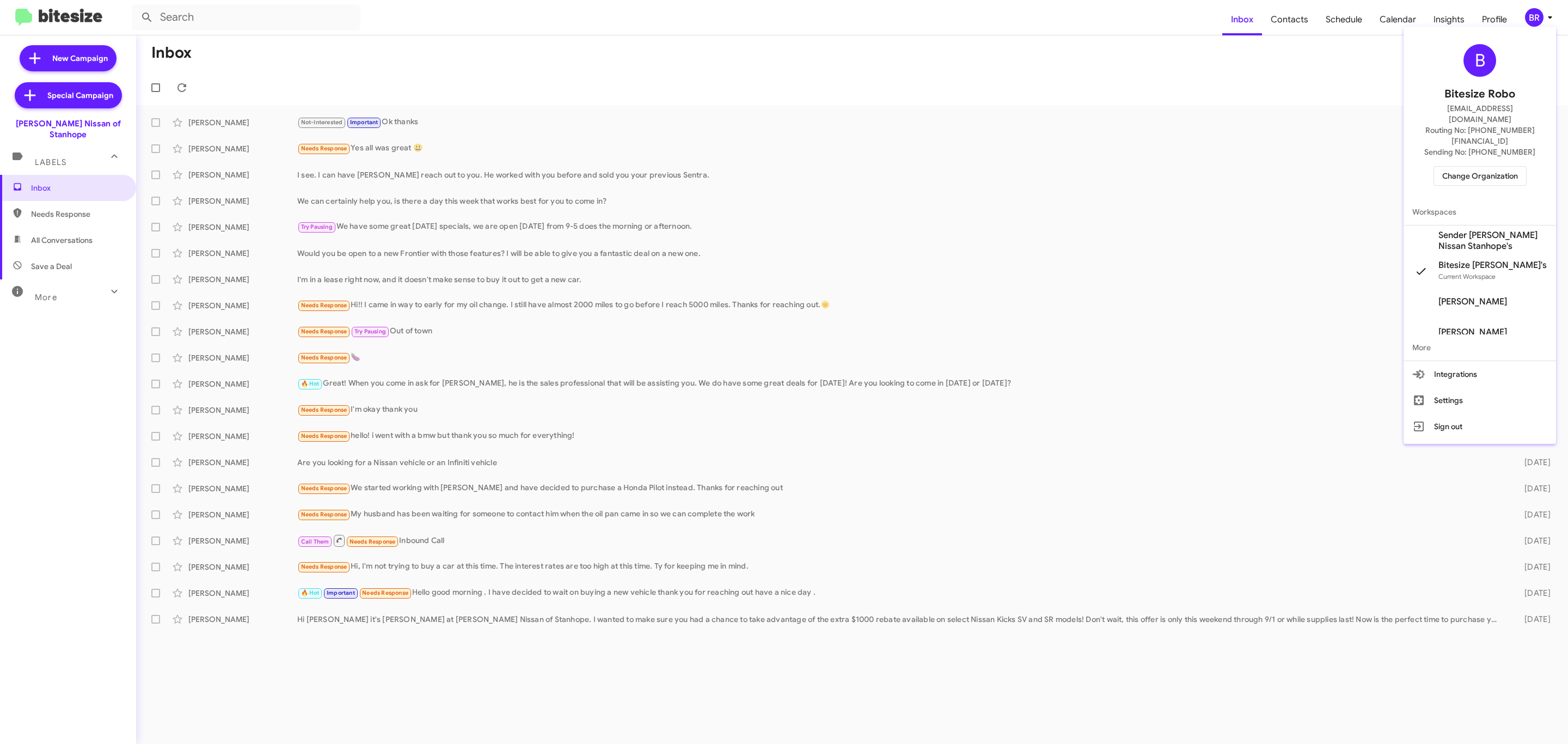
click at [1471, 167] on span "Change Organization" at bounding box center [1480, 176] width 76 height 18
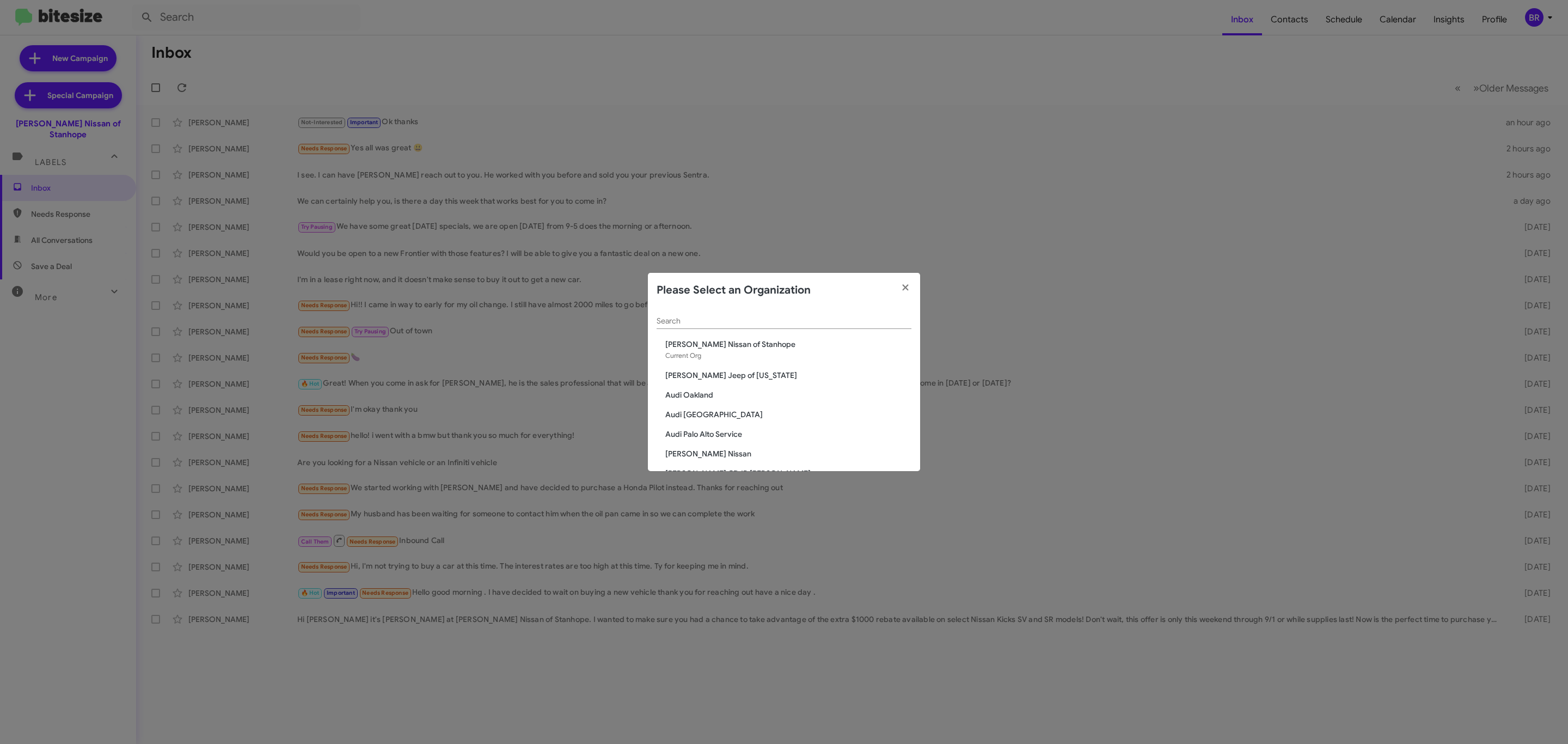
click at [693, 323] on input "Search" at bounding box center [784, 322] width 255 height 9
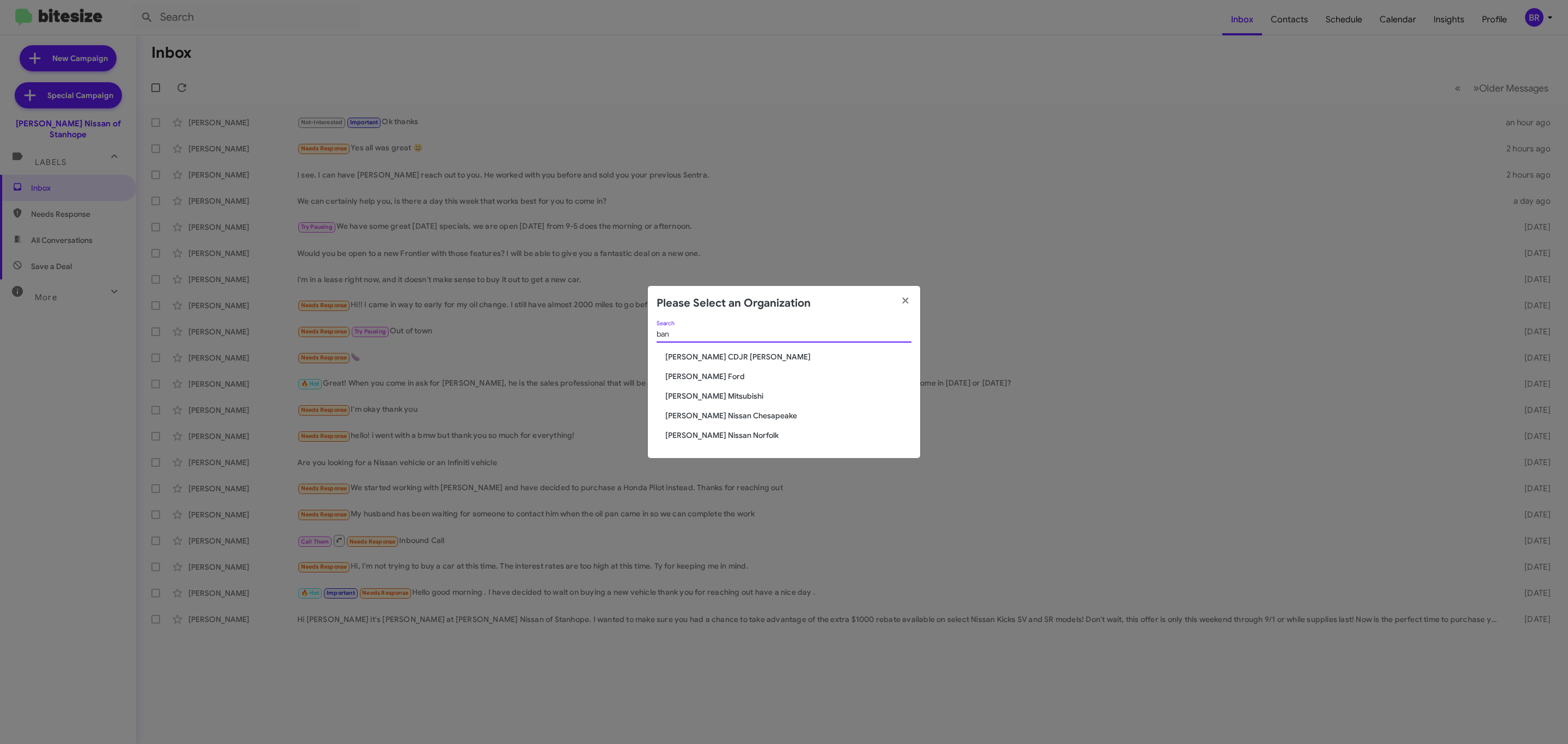
type input "ban"
click at [686, 375] on span "[PERSON_NAME] Ford" at bounding box center [788, 376] width 246 height 11
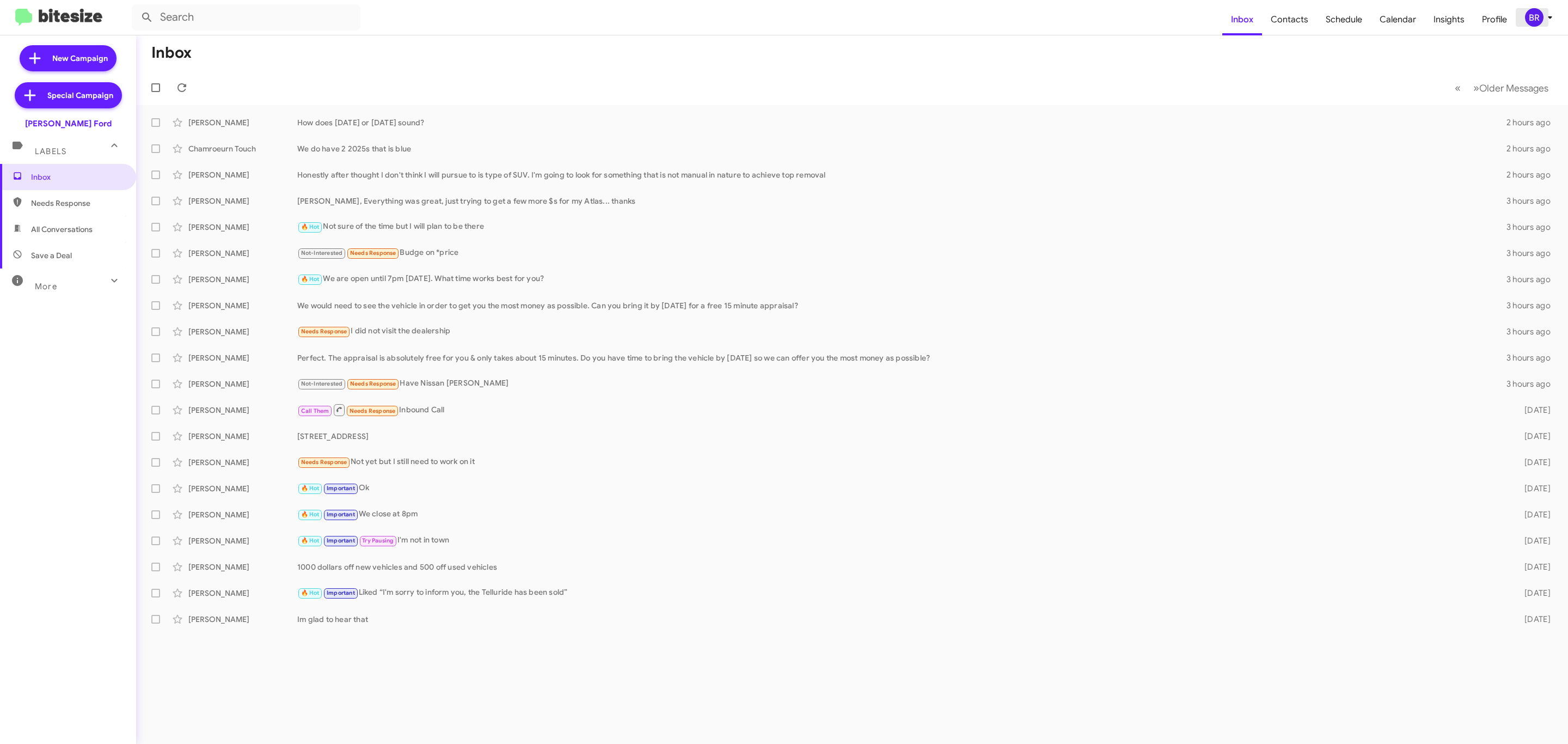
click at [1542, 12] on div "BR" at bounding box center [1534, 17] width 18 height 18
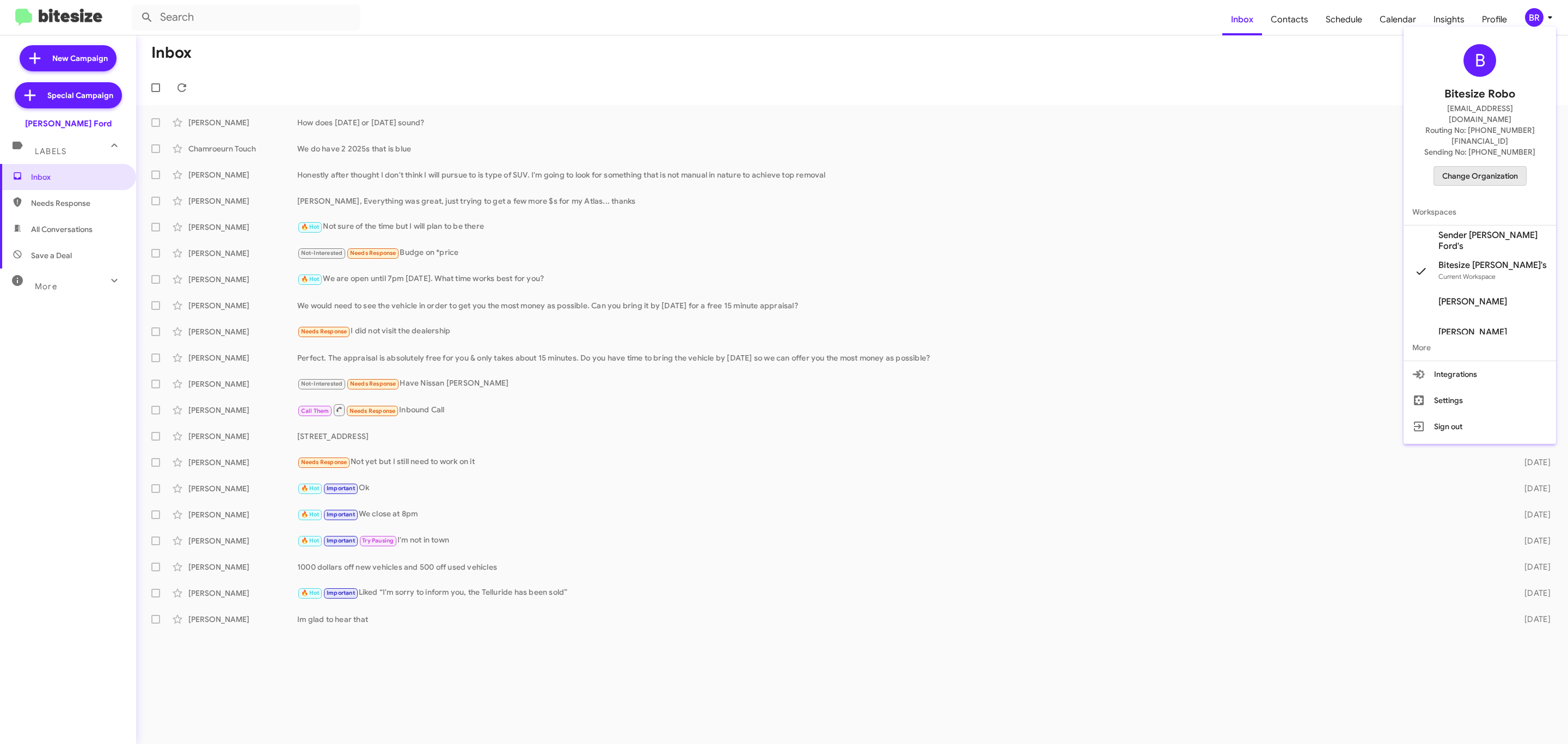
click at [1482, 167] on span "Change Organization" at bounding box center [1480, 176] width 76 height 18
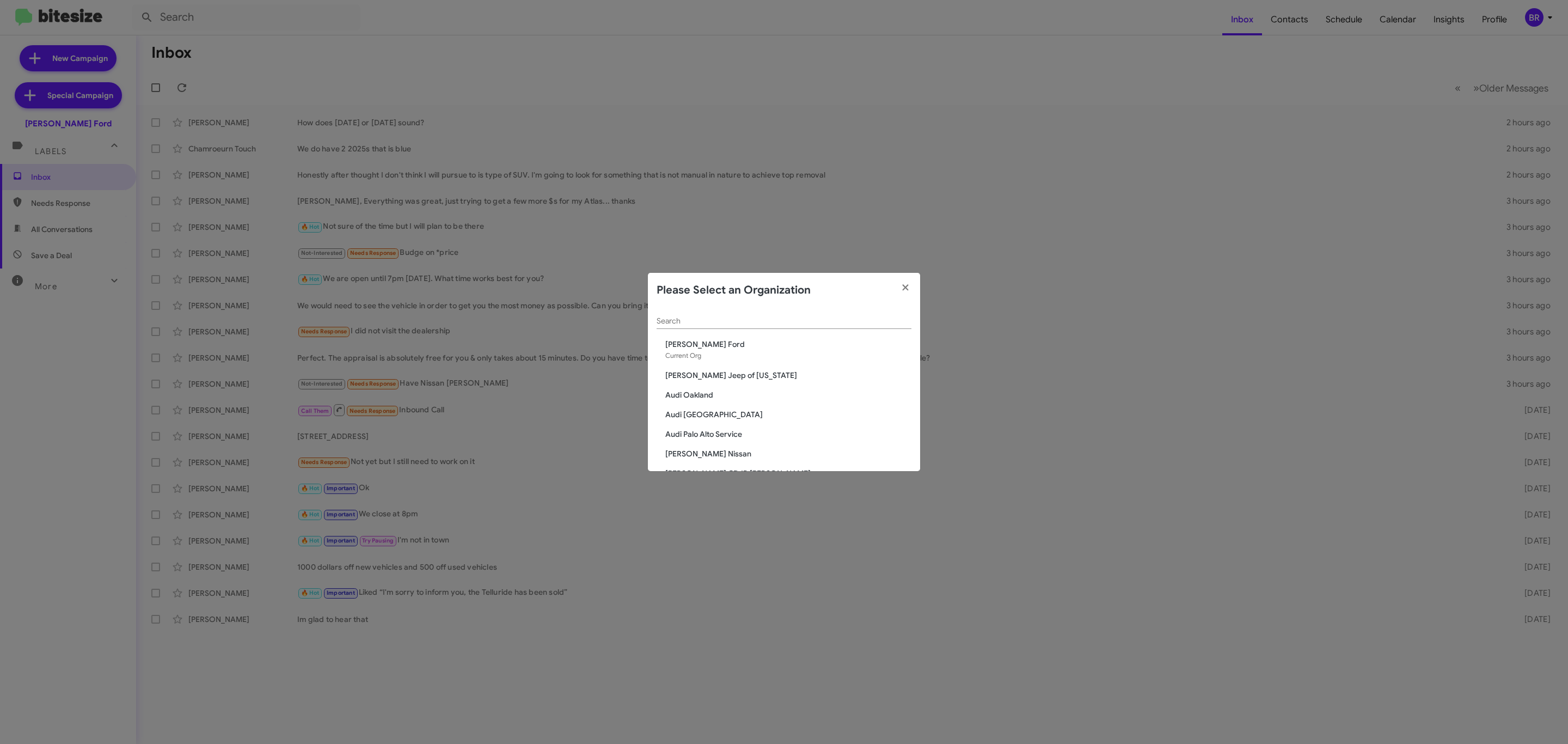
click at [769, 316] on div "Search" at bounding box center [784, 318] width 255 height 21
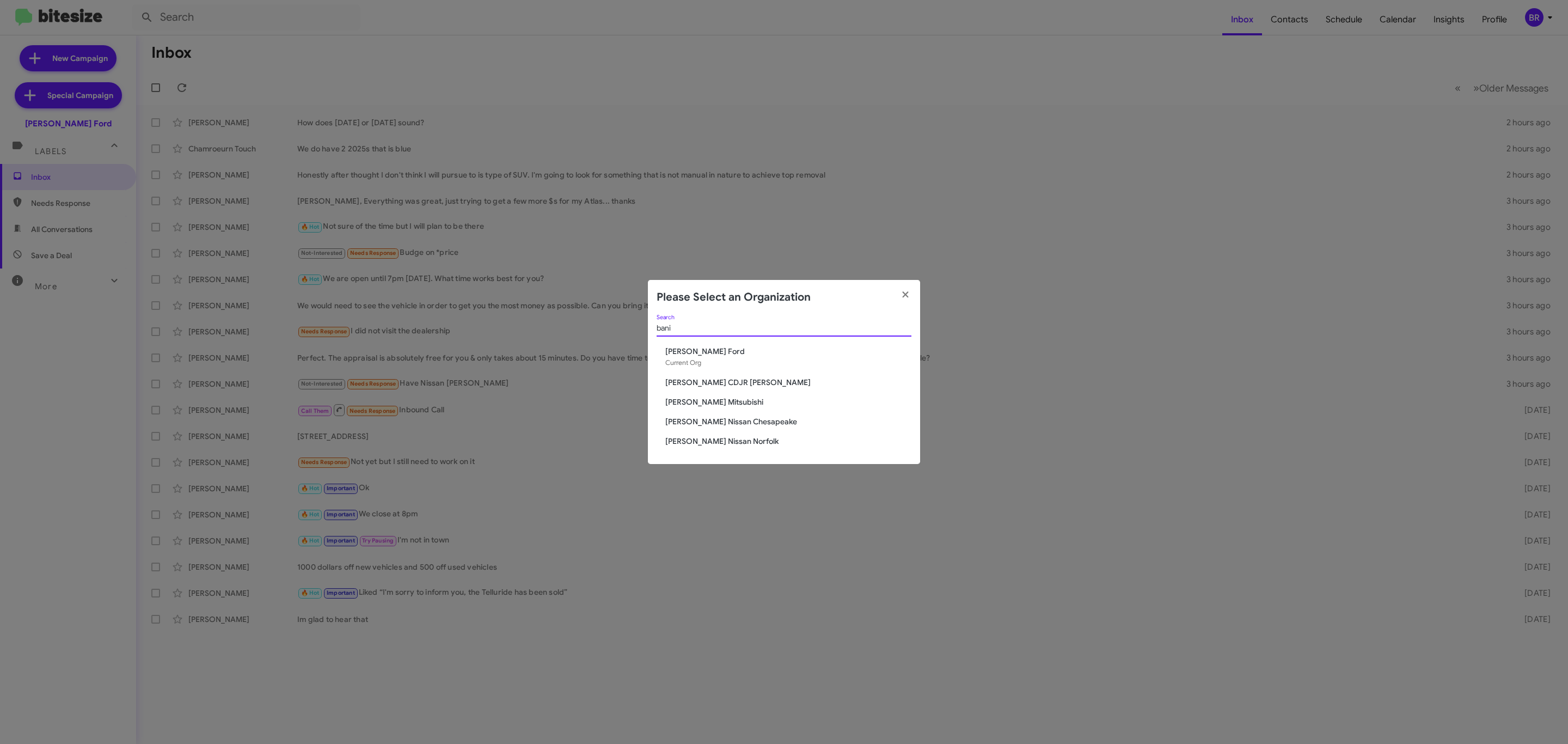
type input "bani"
click at [713, 383] on span "[PERSON_NAME] CDJR [PERSON_NAME]" at bounding box center [788, 383] width 246 height 11
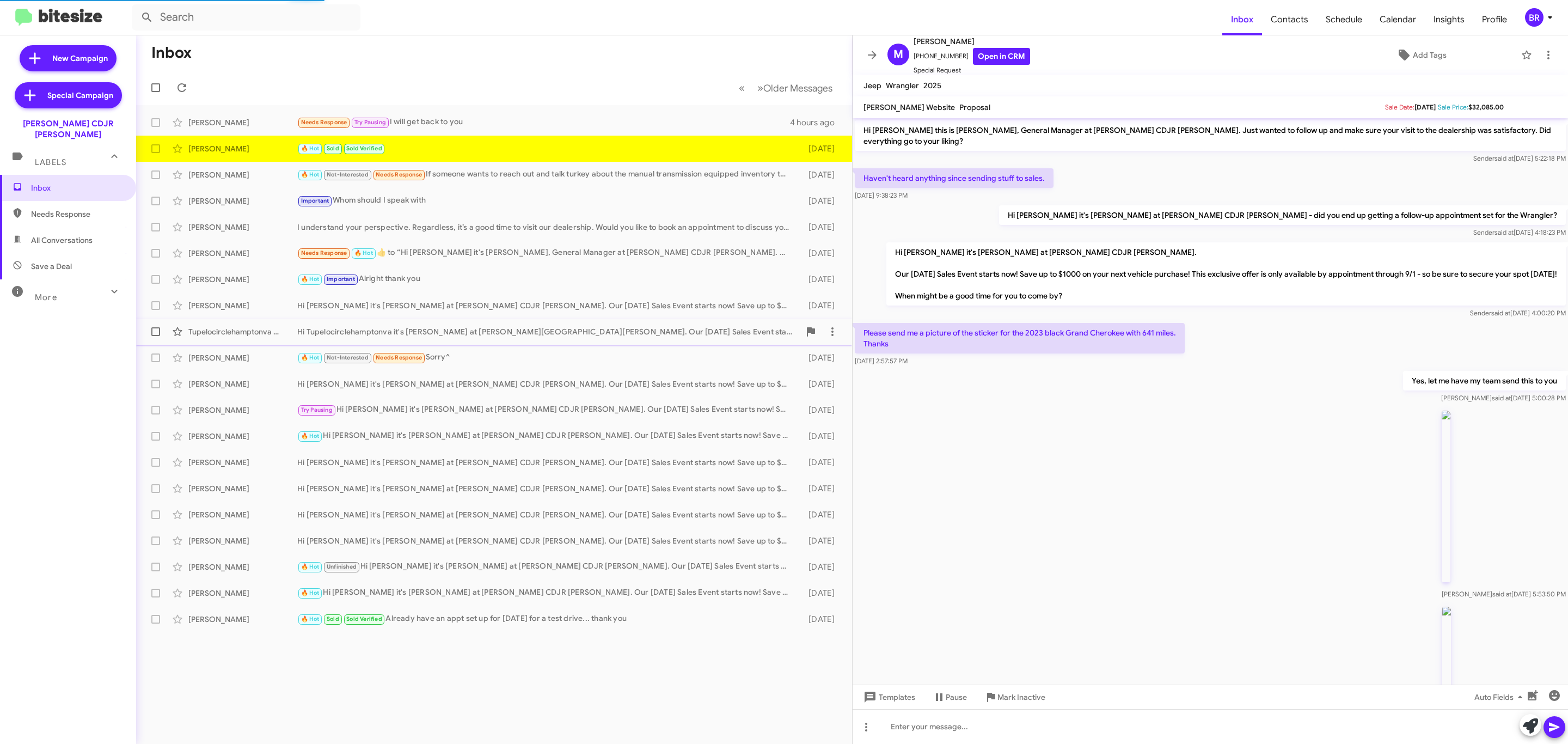
scroll to position [171, 0]
